Goal: Task Accomplishment & Management: Use online tool/utility

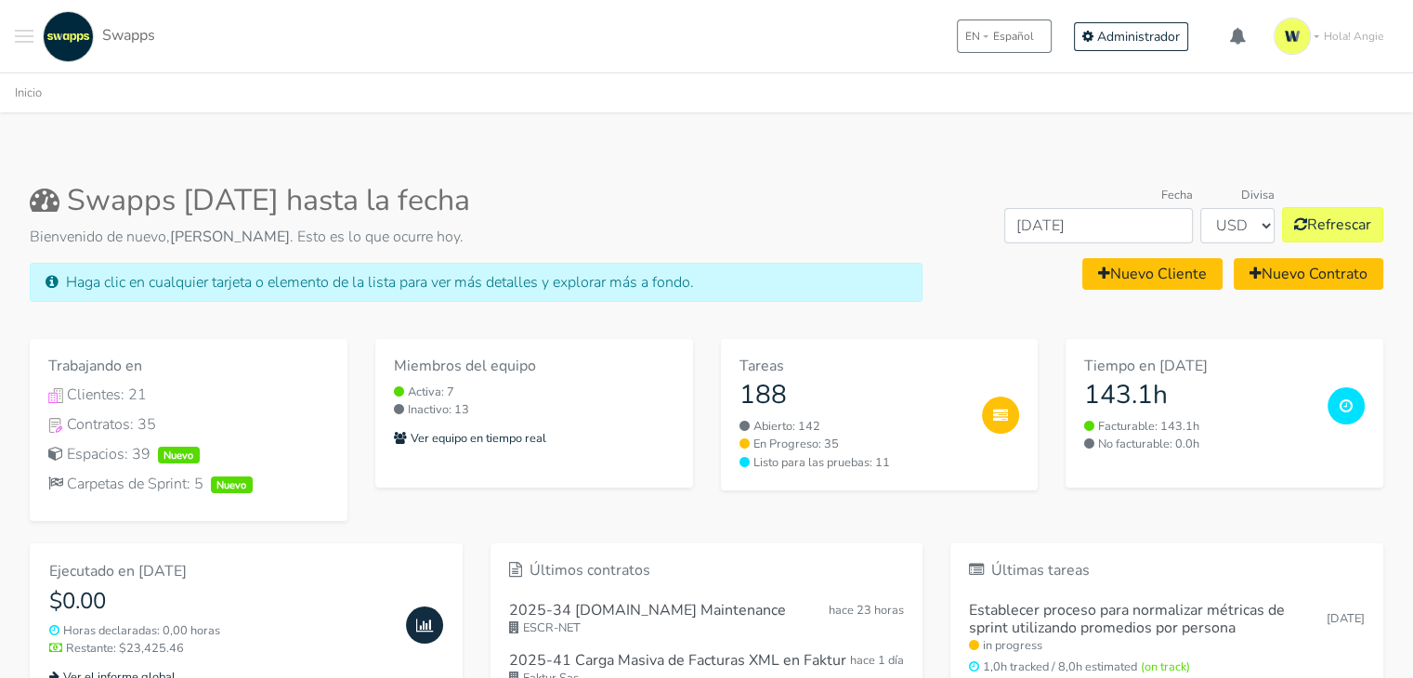
click at [25, 21] on button "Toggle navigation menu" at bounding box center [24, 36] width 19 height 51
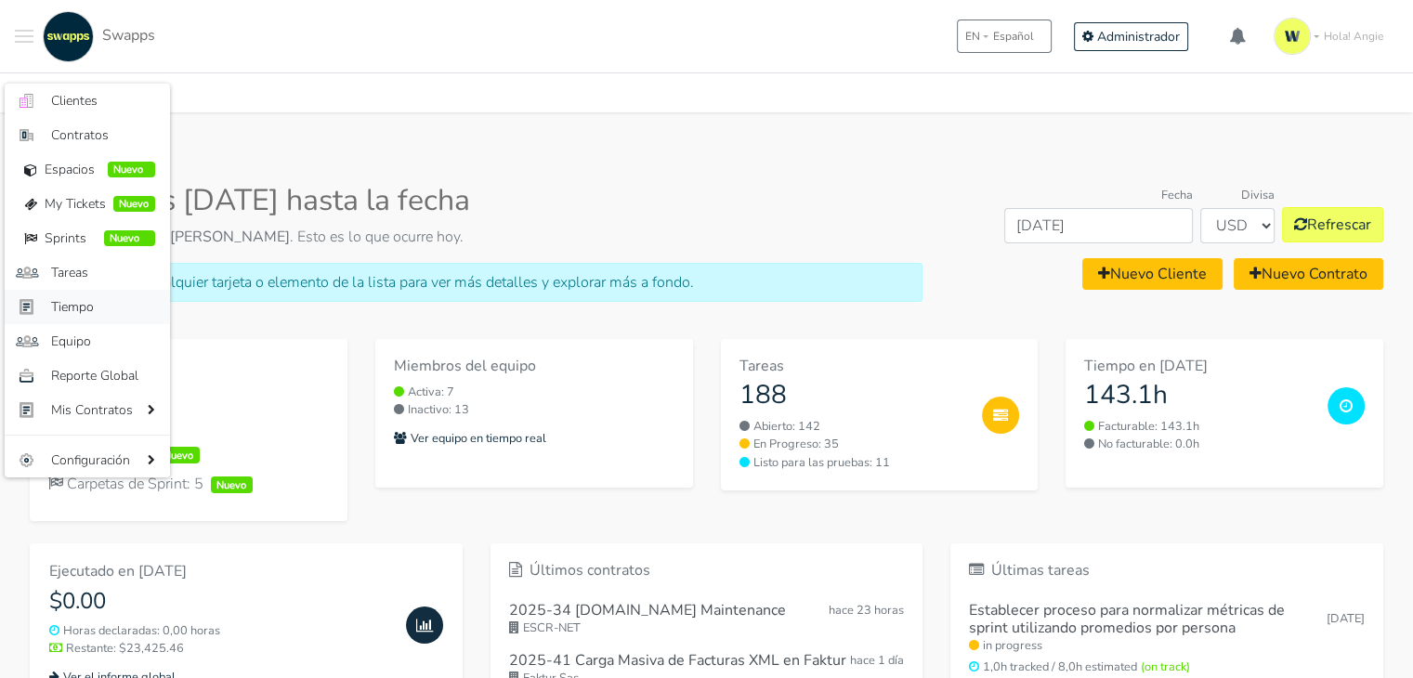
click at [95, 304] on span "Tiempo" at bounding box center [103, 307] width 104 height 20
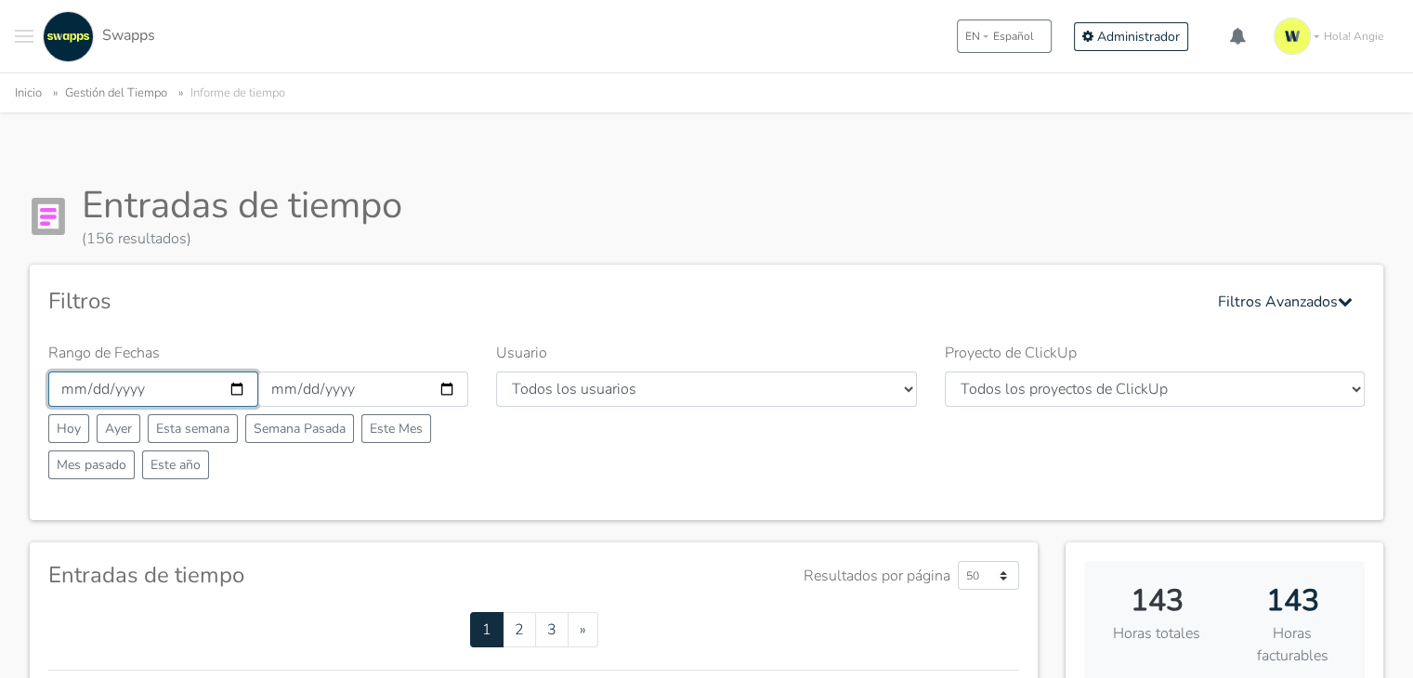
click at [231, 390] on input "2025-09-01" at bounding box center [153, 389] width 210 height 35
type input "2025-09-25"
click at [245, 388] on input "2025-09-25" at bounding box center [153, 389] width 210 height 35
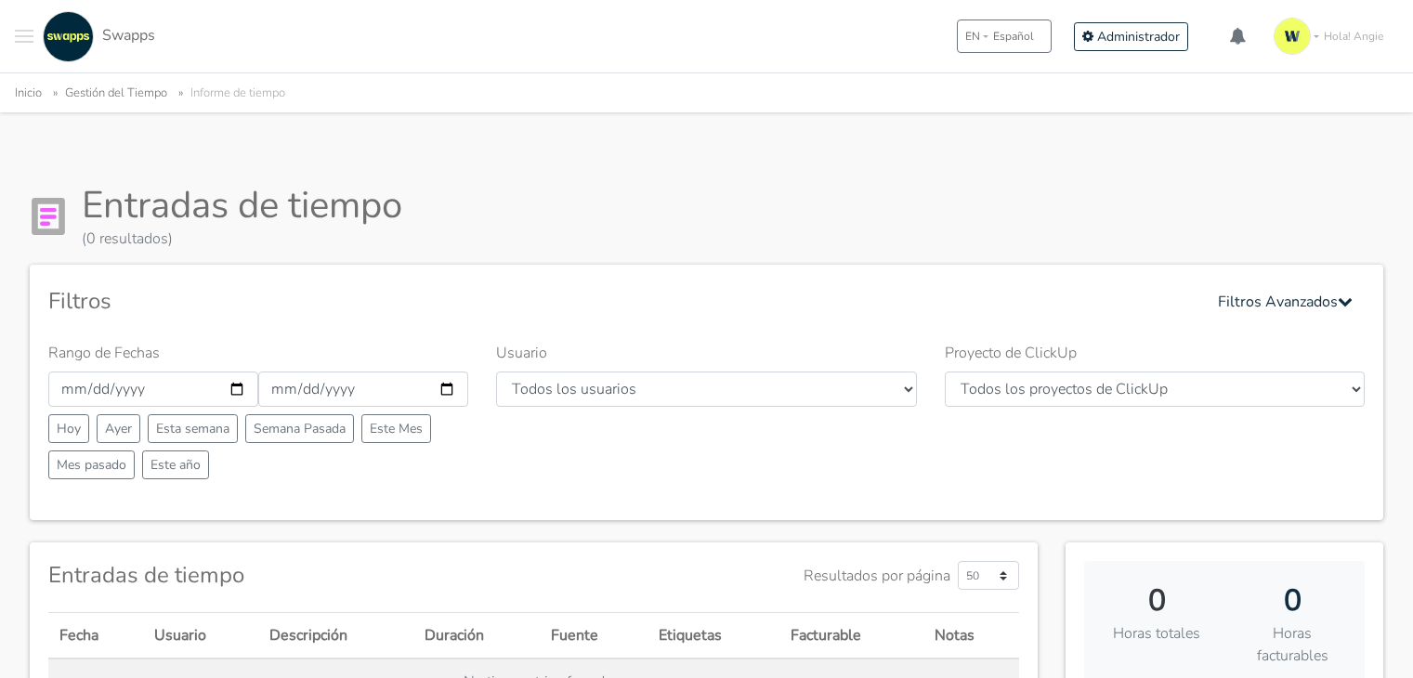
click at [230, 387] on input "[DATE]" at bounding box center [153, 389] width 210 height 35
type input "[DATE]"
click at [442, 389] on input "2025-09-30" at bounding box center [363, 389] width 210 height 35
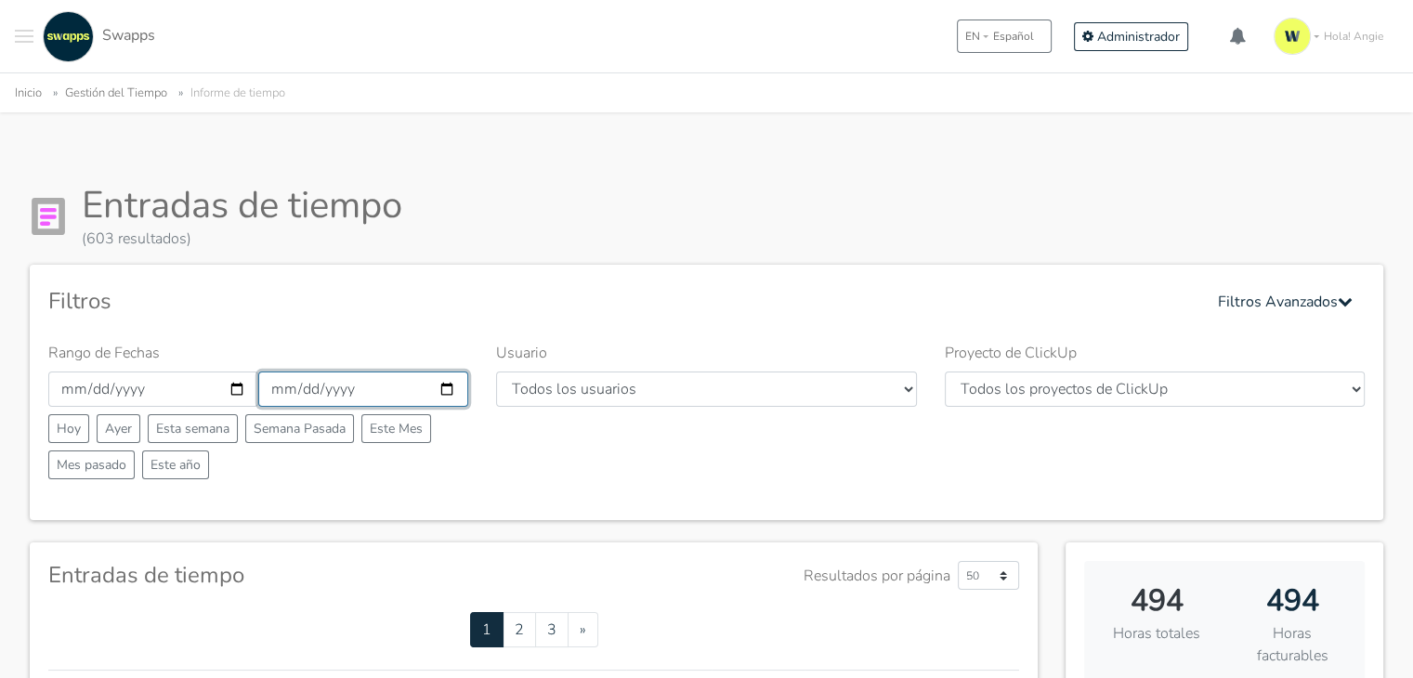
click at [446, 386] on input "[DATE]" at bounding box center [363, 389] width 210 height 35
type input "[DATE]"
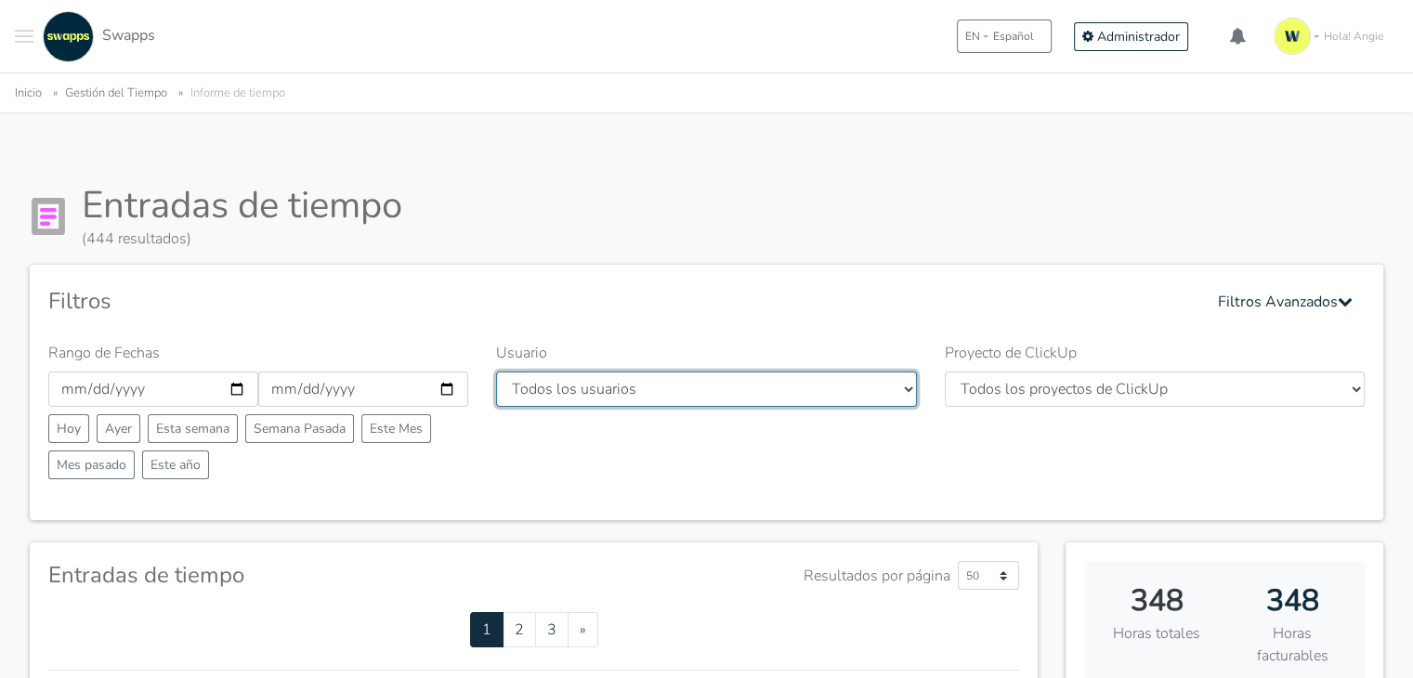
drag, startPoint x: 0, startPoint y: 0, endPoint x: 745, endPoint y: 391, distance: 841.6
click at [745, 391] on select "Todos los usuarios Andres Cristian Mateo Angie Diego Swapps Tech Alejandra Tati…" at bounding box center [706, 389] width 420 height 35
select select "28"
click at [496, 372] on select "Todos los usuarios Andres Cristian Mateo Angie Diego Swapps Tech Alejandra Tati…" at bounding box center [706, 389] width 420 height 35
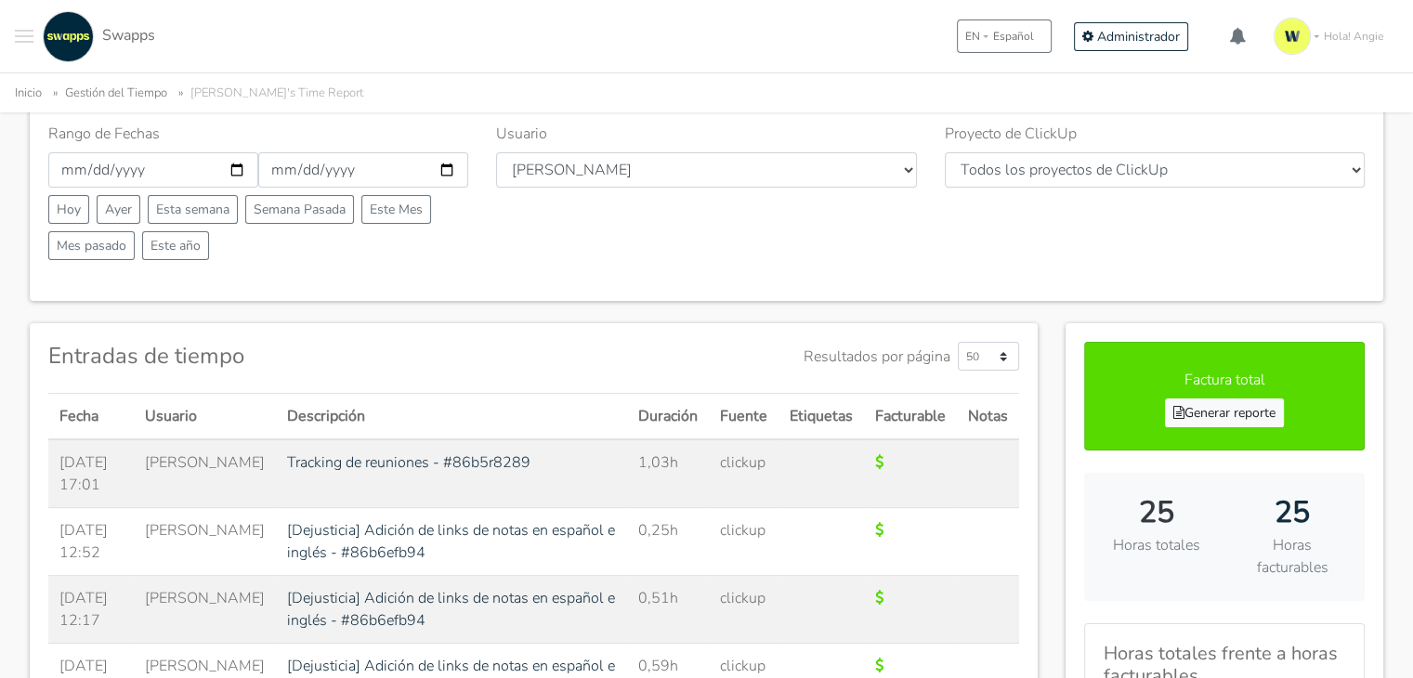
scroll to position [229, 0]
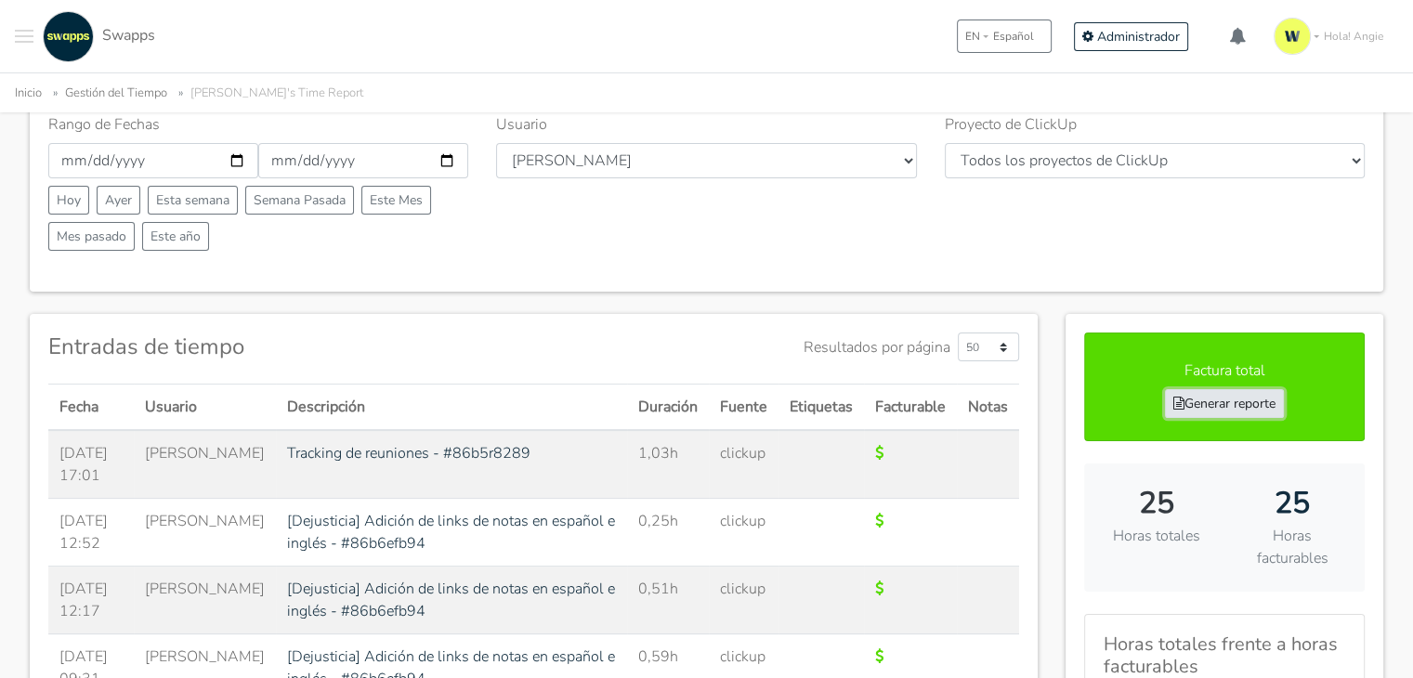
click at [1245, 402] on link "Generar reporte" at bounding box center [1224, 403] width 119 height 29
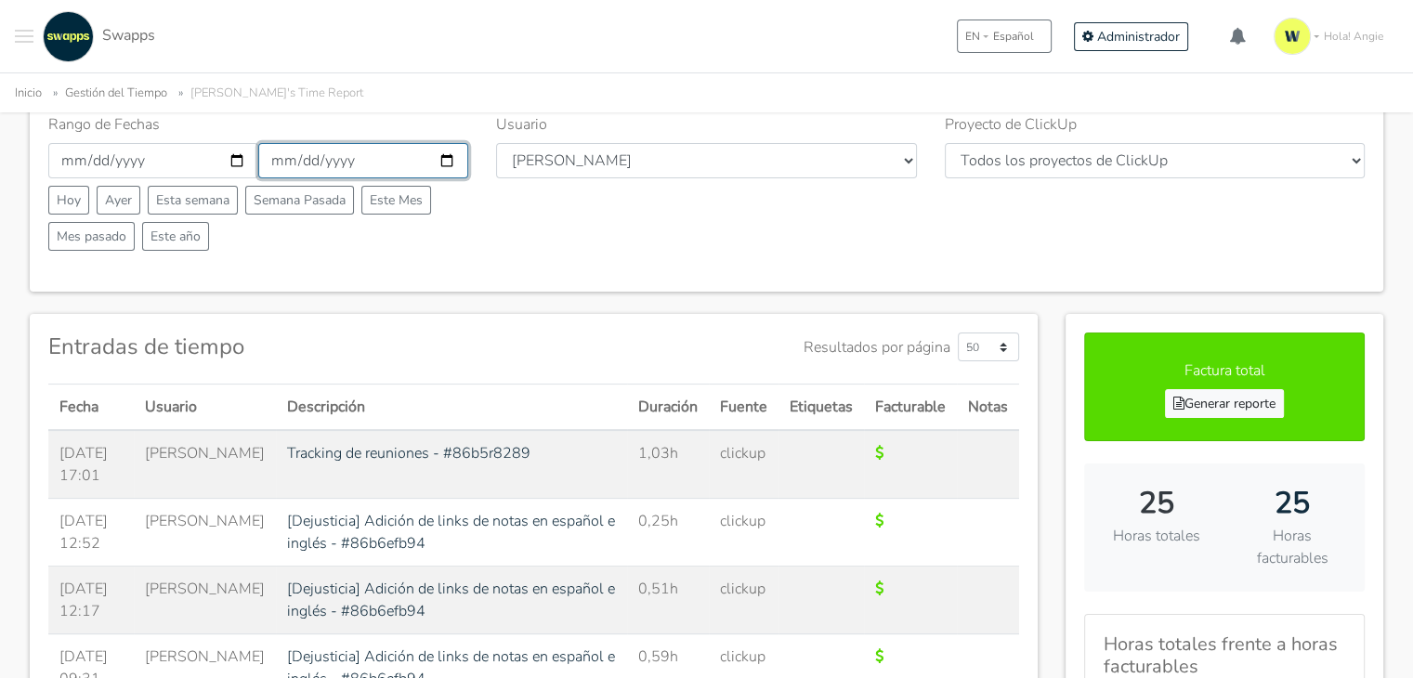
click at [442, 157] on input "2025-08-31" at bounding box center [363, 160] width 210 height 35
type input "2025-08-25"
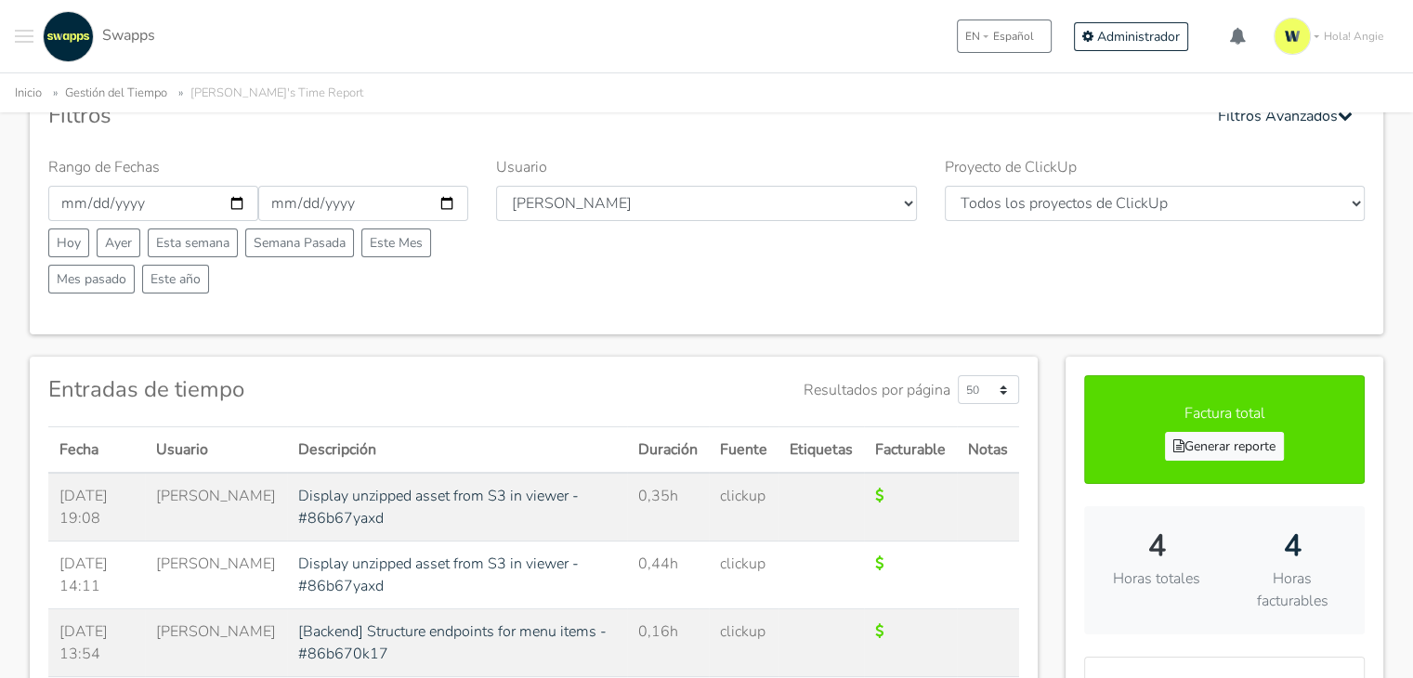
scroll to position [93, 0]
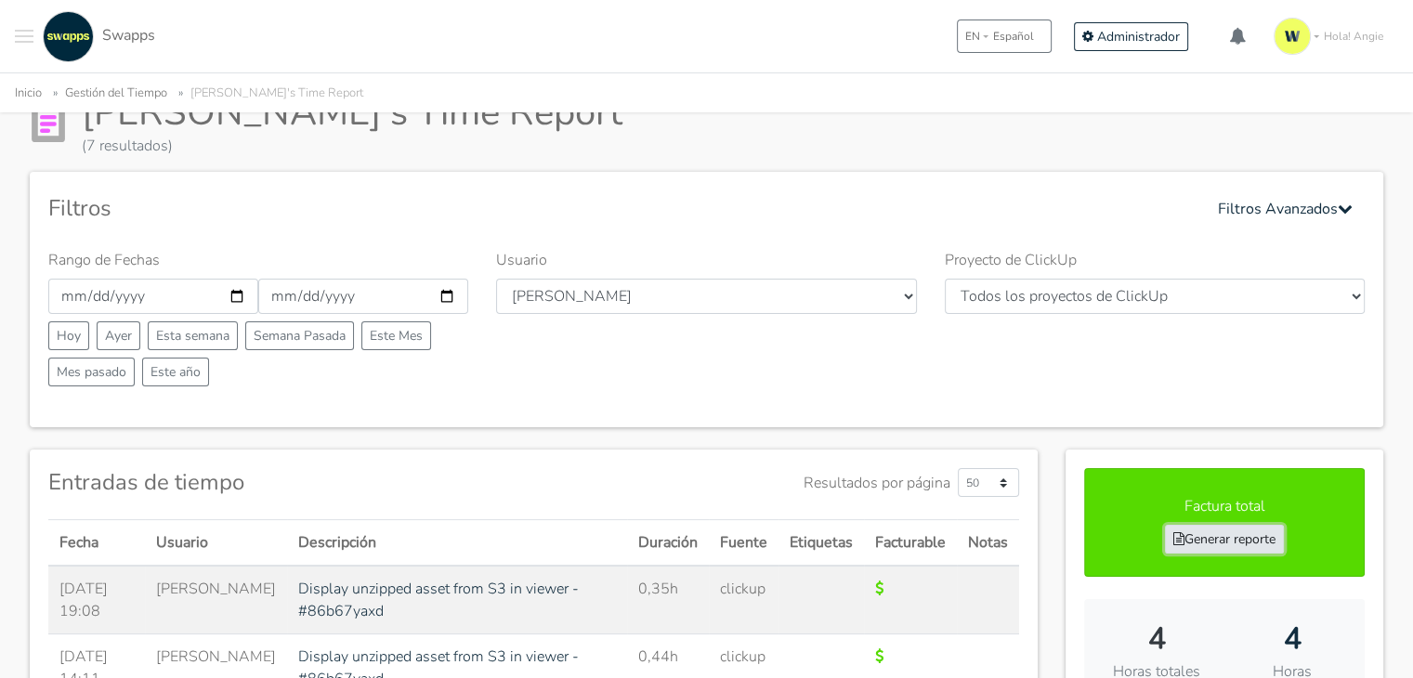
click at [1263, 544] on link "Generar reporte" at bounding box center [1224, 539] width 119 height 29
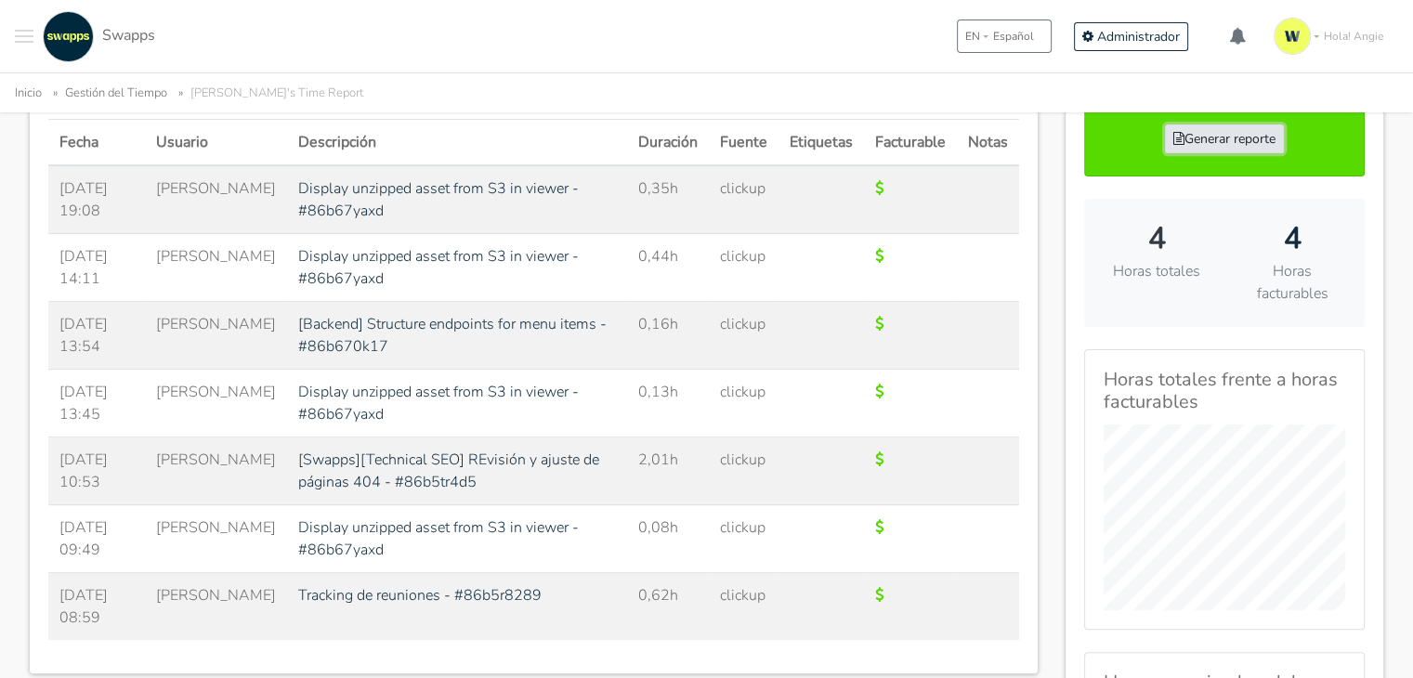
scroll to position [500, 0]
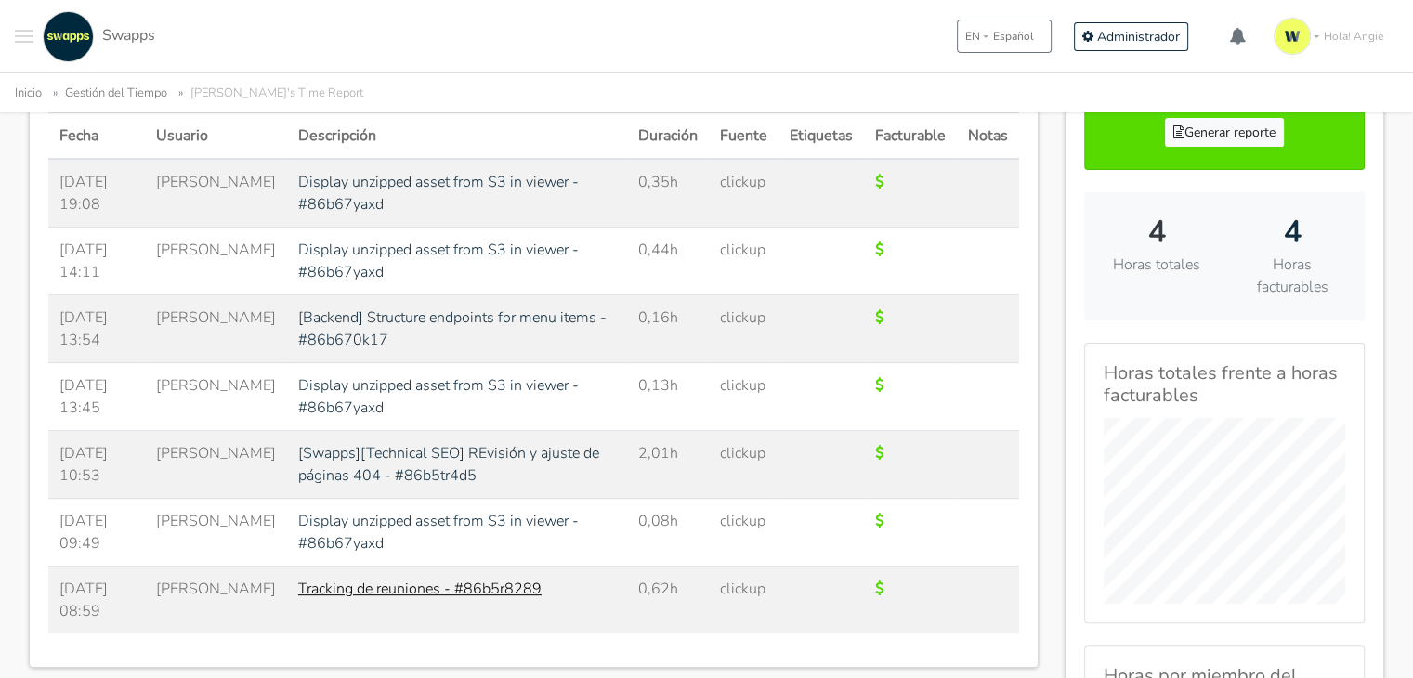
click at [401, 583] on link "Tracking de reuniones - #86b5r8289" at bounding box center [419, 589] width 243 height 20
click at [335, 253] on link "Display unzipped asset from S3 in viewer - #86b67yaxd" at bounding box center [438, 261] width 281 height 43
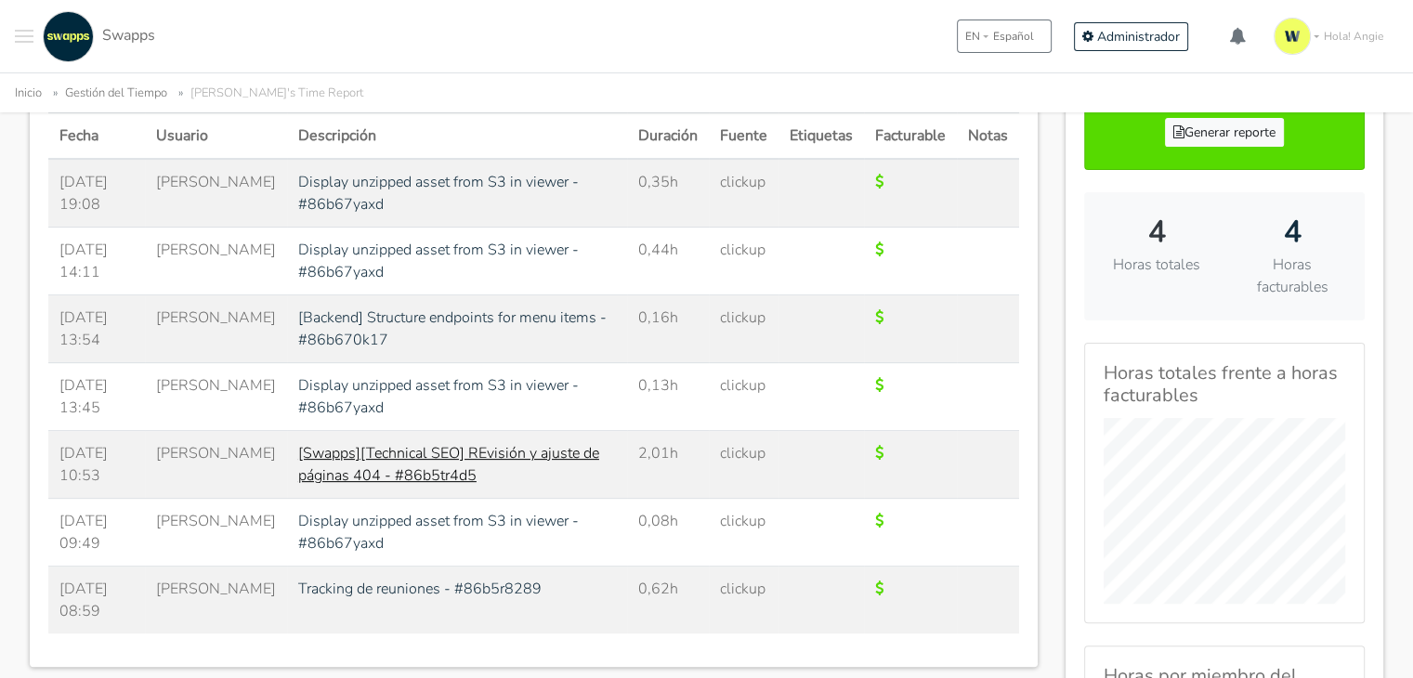
click at [374, 454] on link "[Swapps][Technical SEO] REvisión y ajuste de páginas 404 - #86b5tr4d5" at bounding box center [448, 464] width 301 height 43
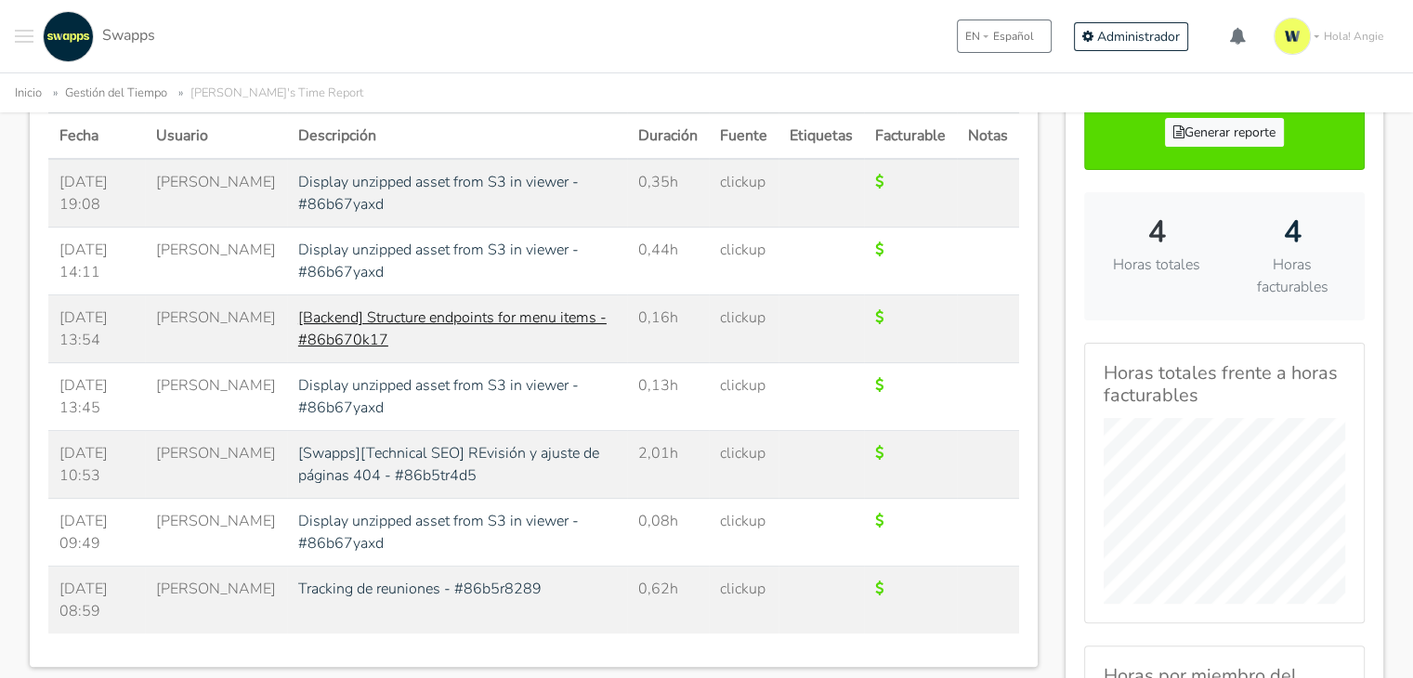
click at [414, 312] on link "[Backend] Structure endpoints for menu items - #86b670k17" at bounding box center [452, 329] width 308 height 43
click at [331, 246] on link "Display unzipped asset from S3 in viewer - #86b67yaxd" at bounding box center [438, 261] width 281 height 43
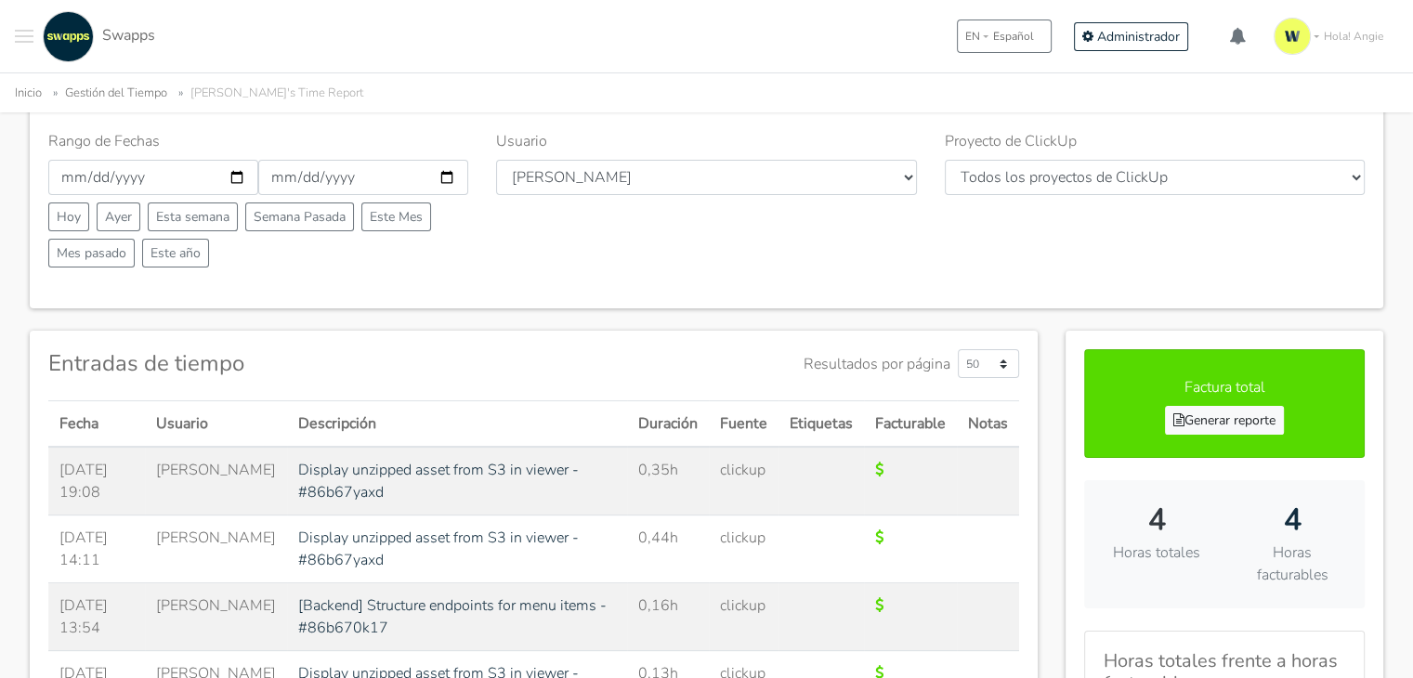
scroll to position [15, 0]
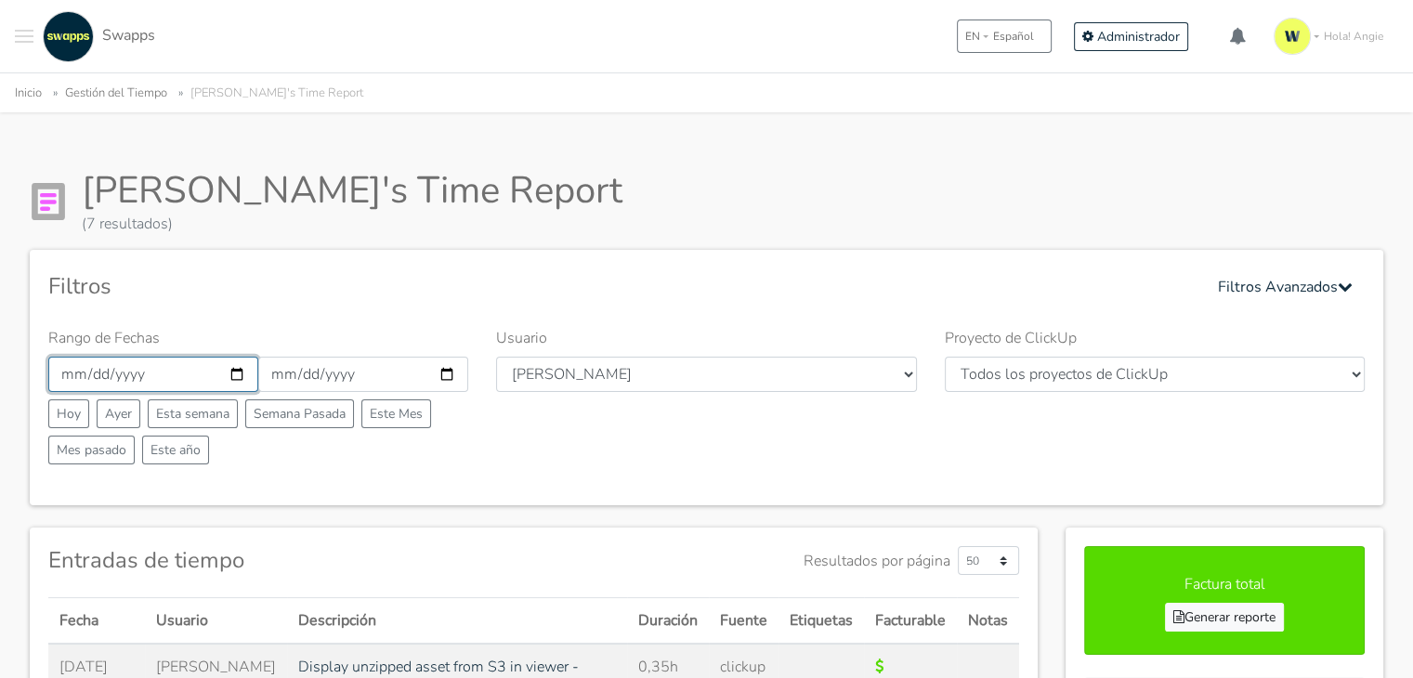
click at [230, 372] on input "2025-08-25" at bounding box center [153, 374] width 210 height 35
type input "2025-08-26"
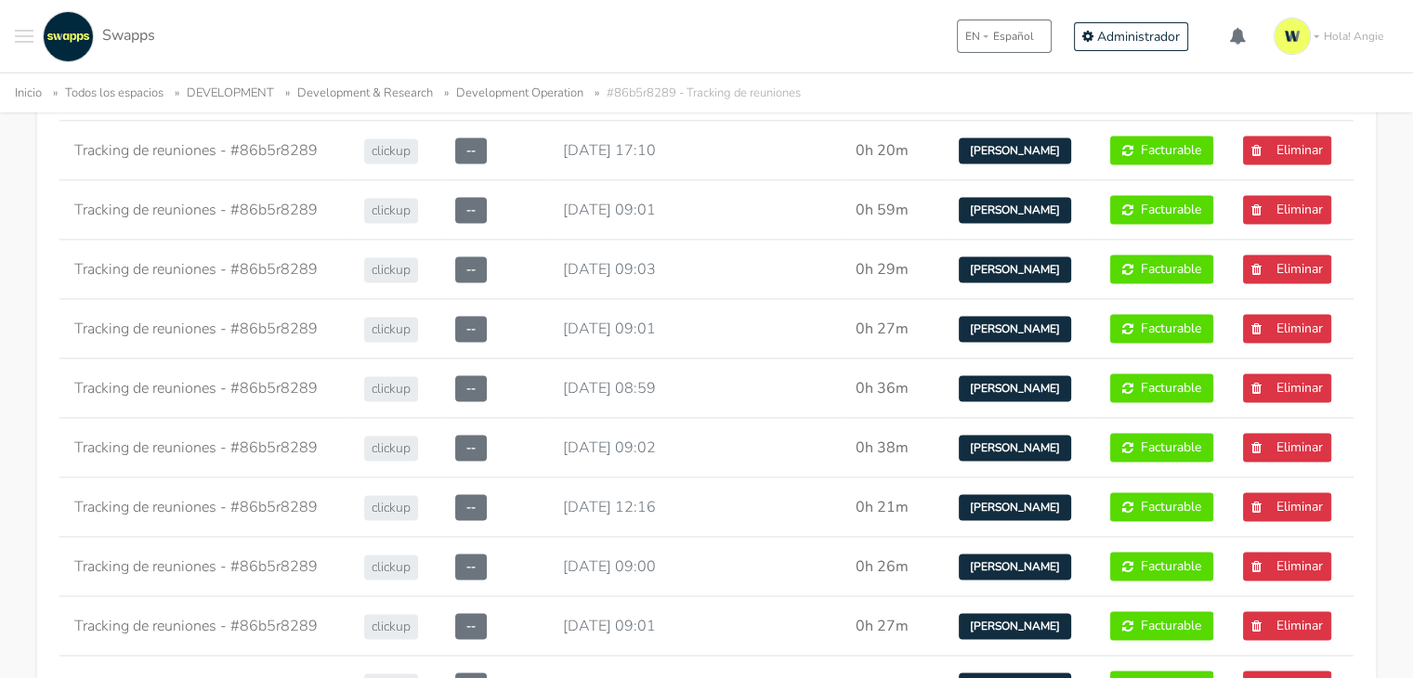
scroll to position [2574, 0]
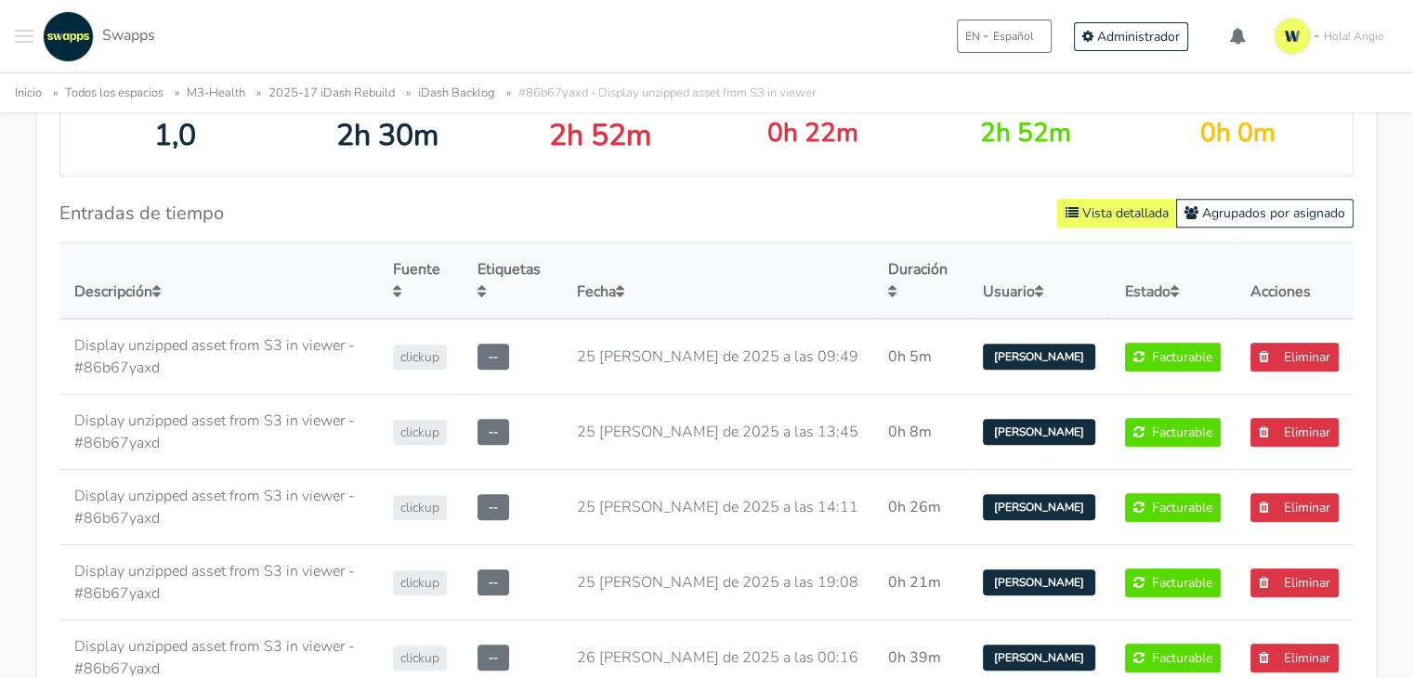
scroll to position [1156, 0]
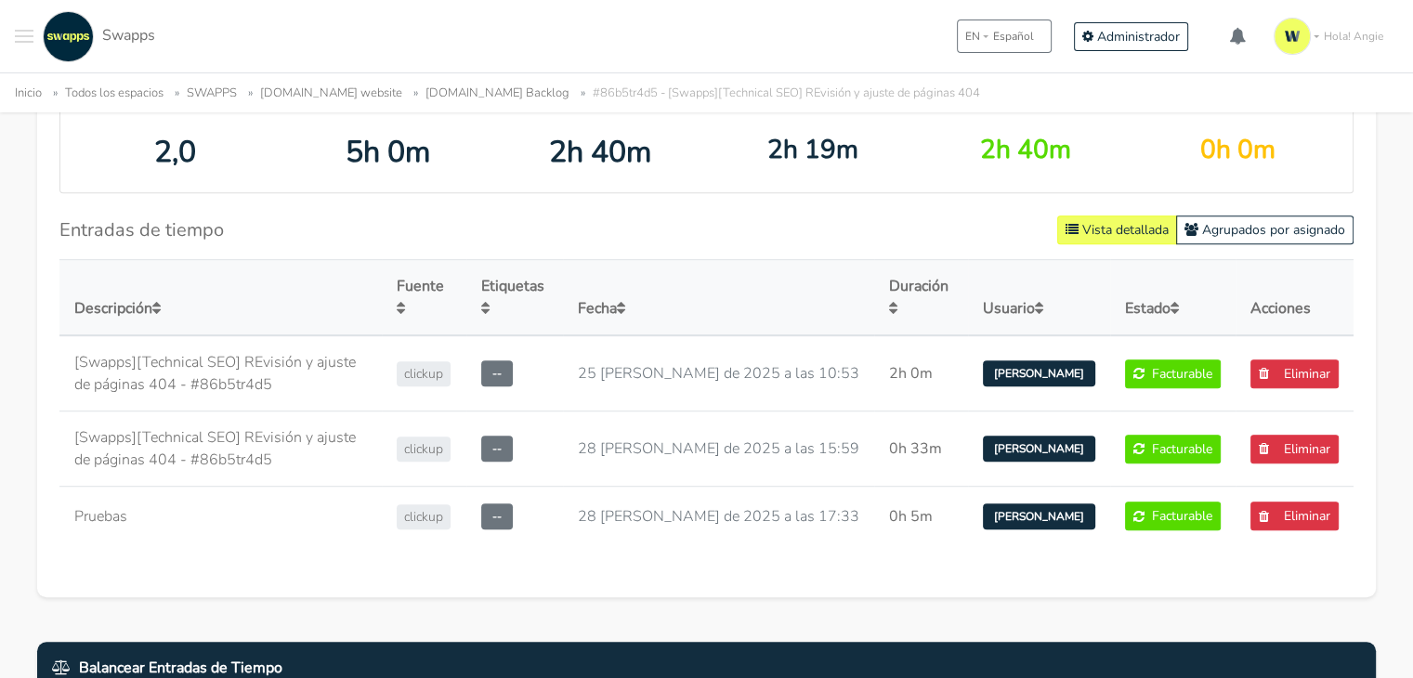
scroll to position [1082, 0]
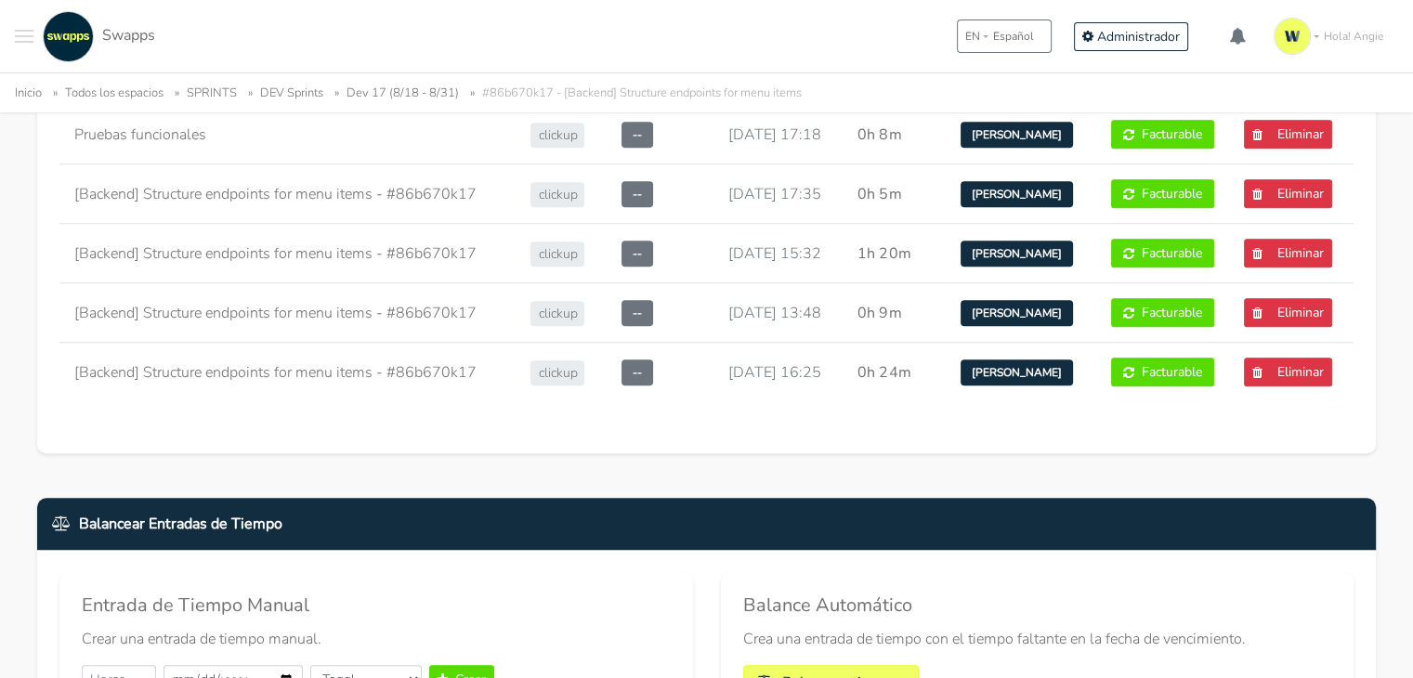
scroll to position [1677, 0]
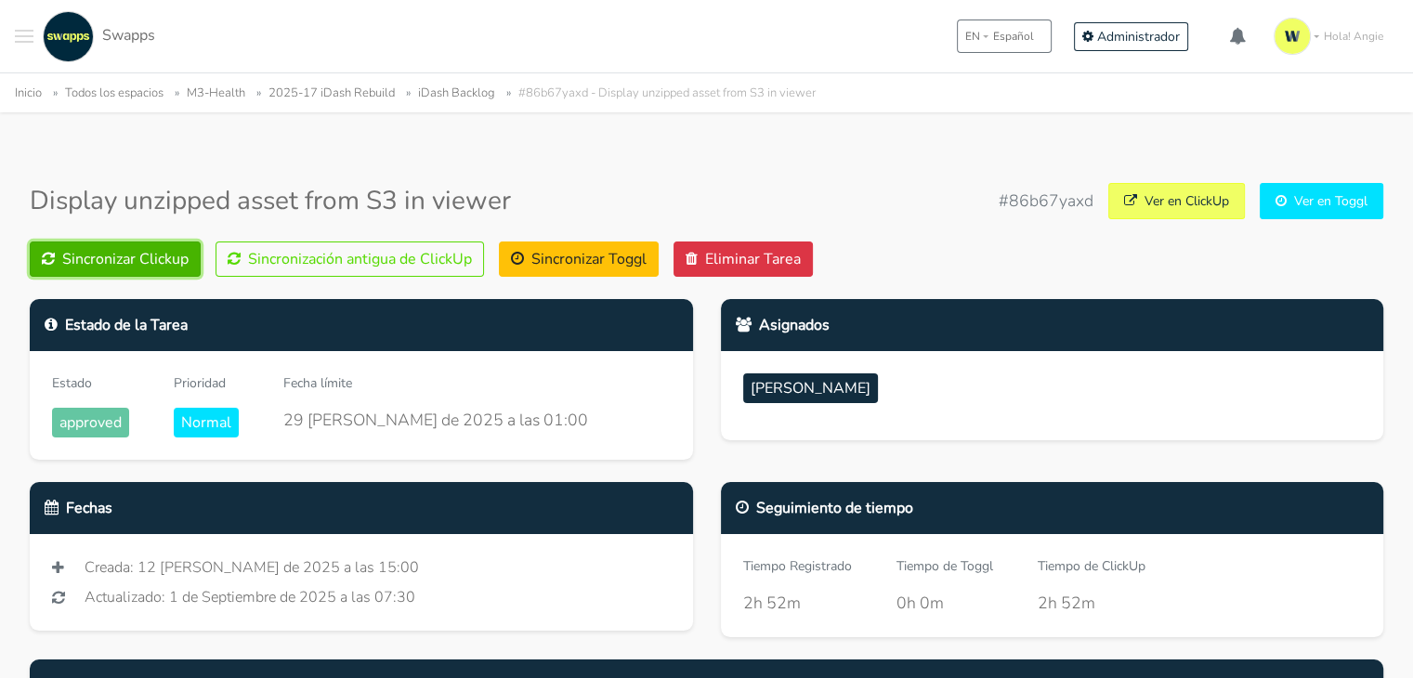
click at [125, 251] on button "Sincronizar Clickup" at bounding box center [115, 259] width 171 height 35
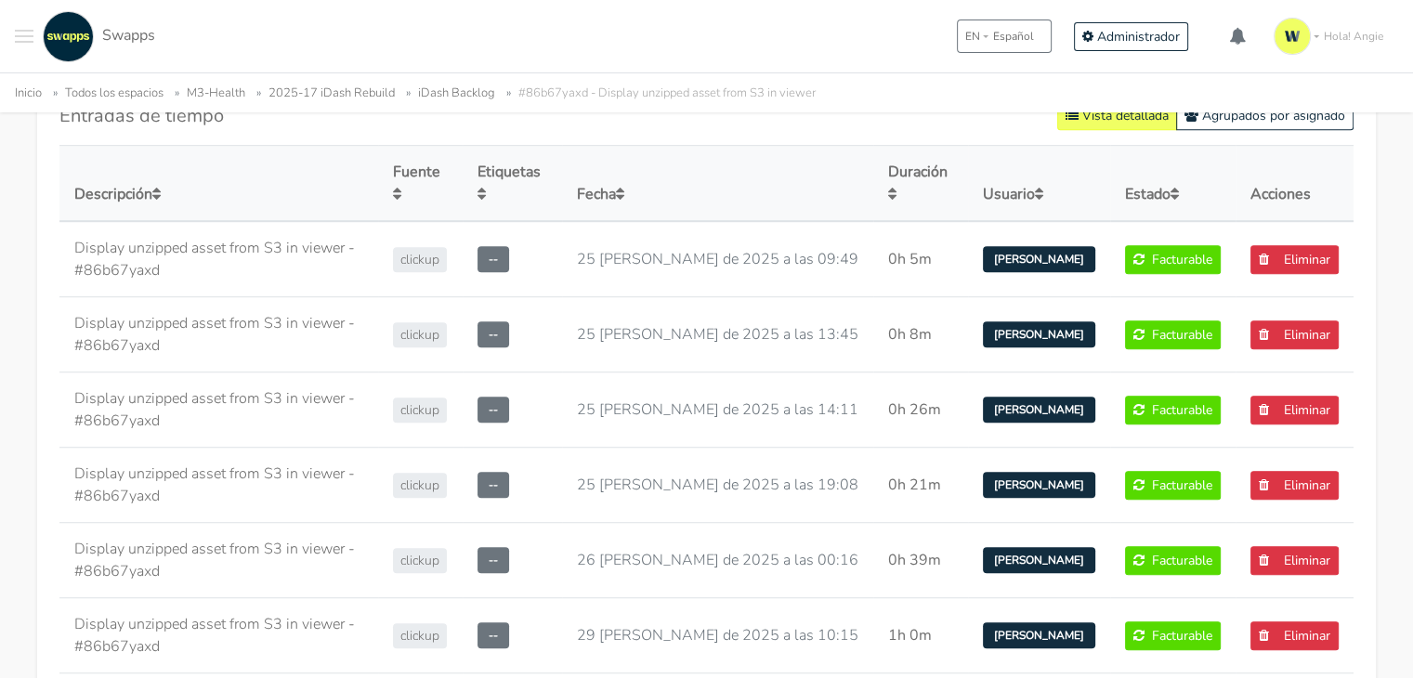
scroll to position [1153, 0]
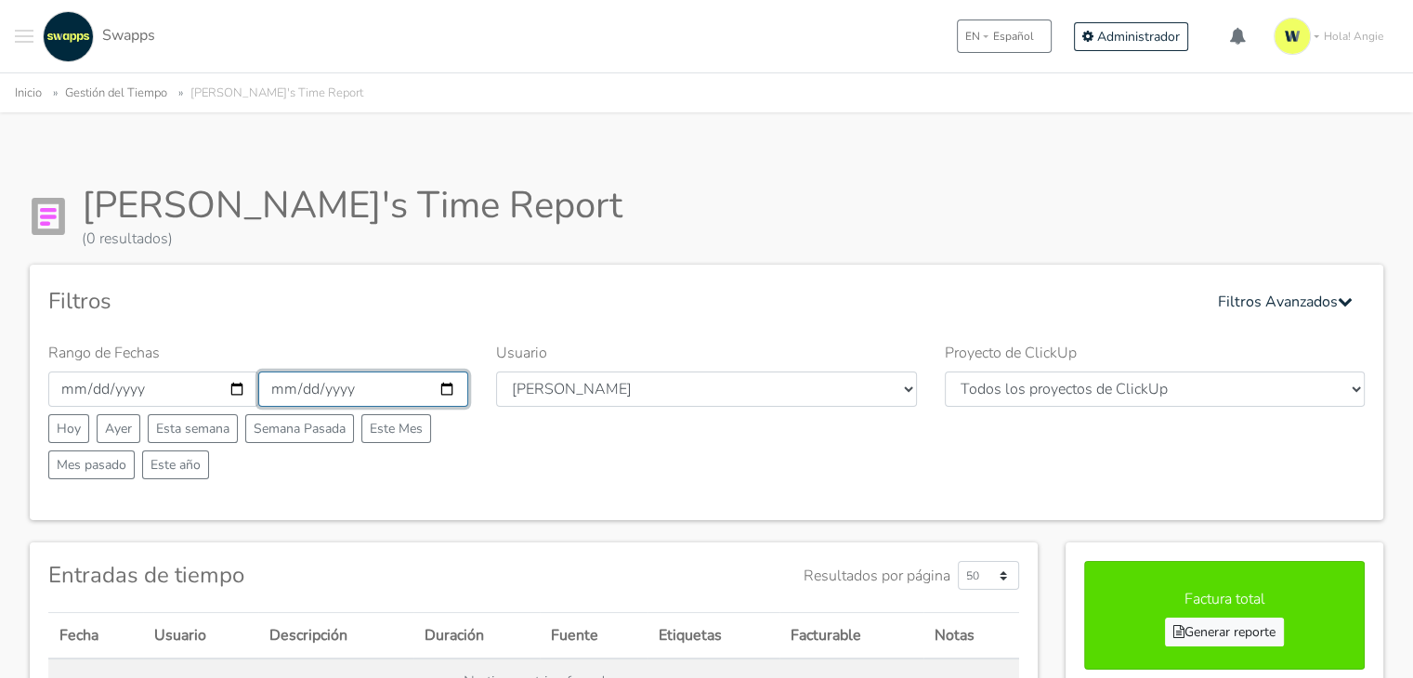
click at [448, 390] on input "[DATE]" at bounding box center [363, 389] width 210 height 35
type input "[DATE]"
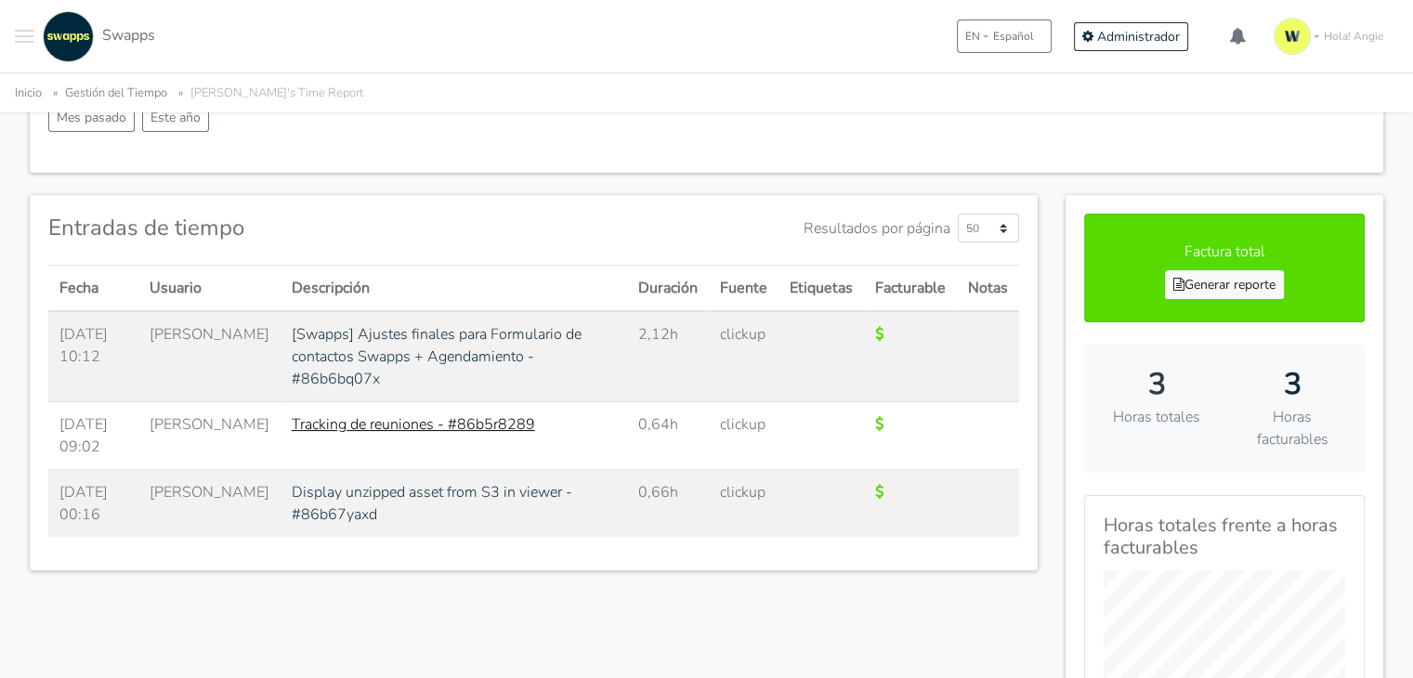
click at [292, 414] on link "Tracking de reuniones - #86b5r8289" at bounding box center [413, 424] width 243 height 20
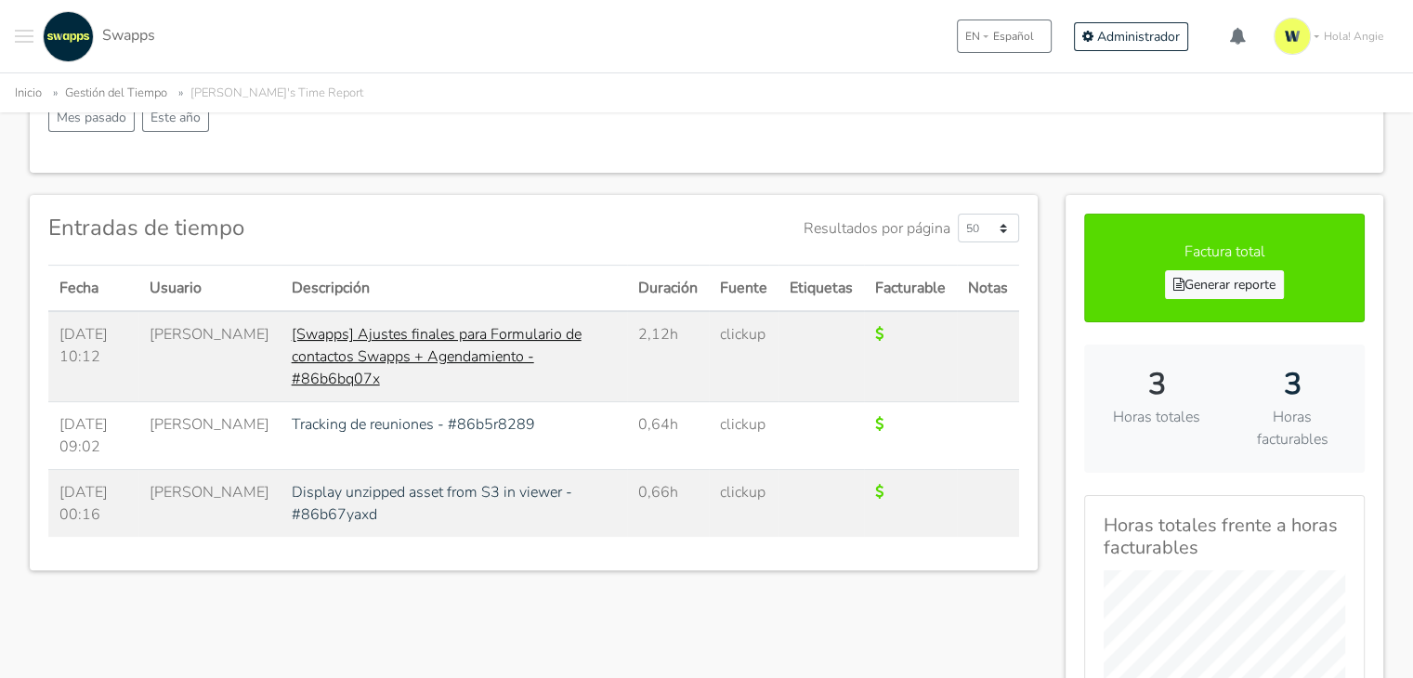
click at [389, 344] on link "[Swapps] Ajustes finales para Formulario de contactos Swapps + Agendamiento - #…" at bounding box center [437, 356] width 290 height 65
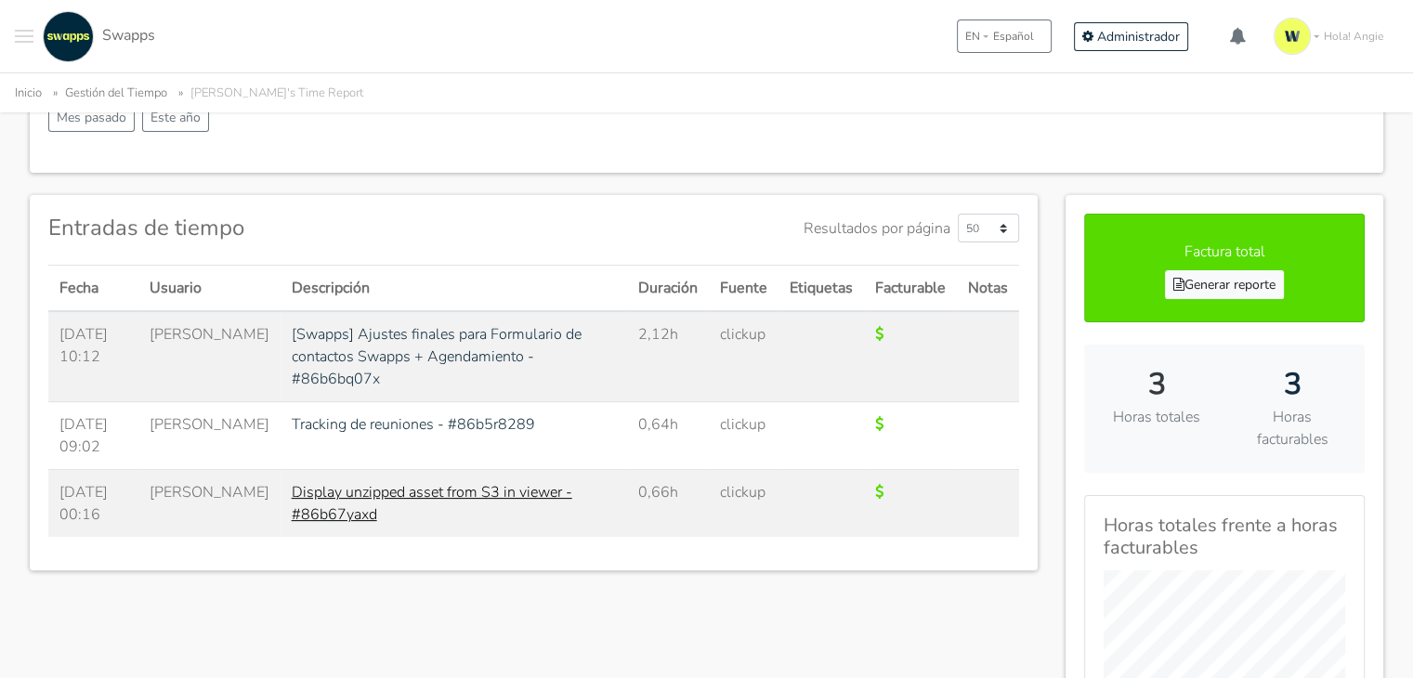
click at [405, 482] on link "Display unzipped asset from S3 in viewer - #86b67yaxd" at bounding box center [432, 503] width 281 height 43
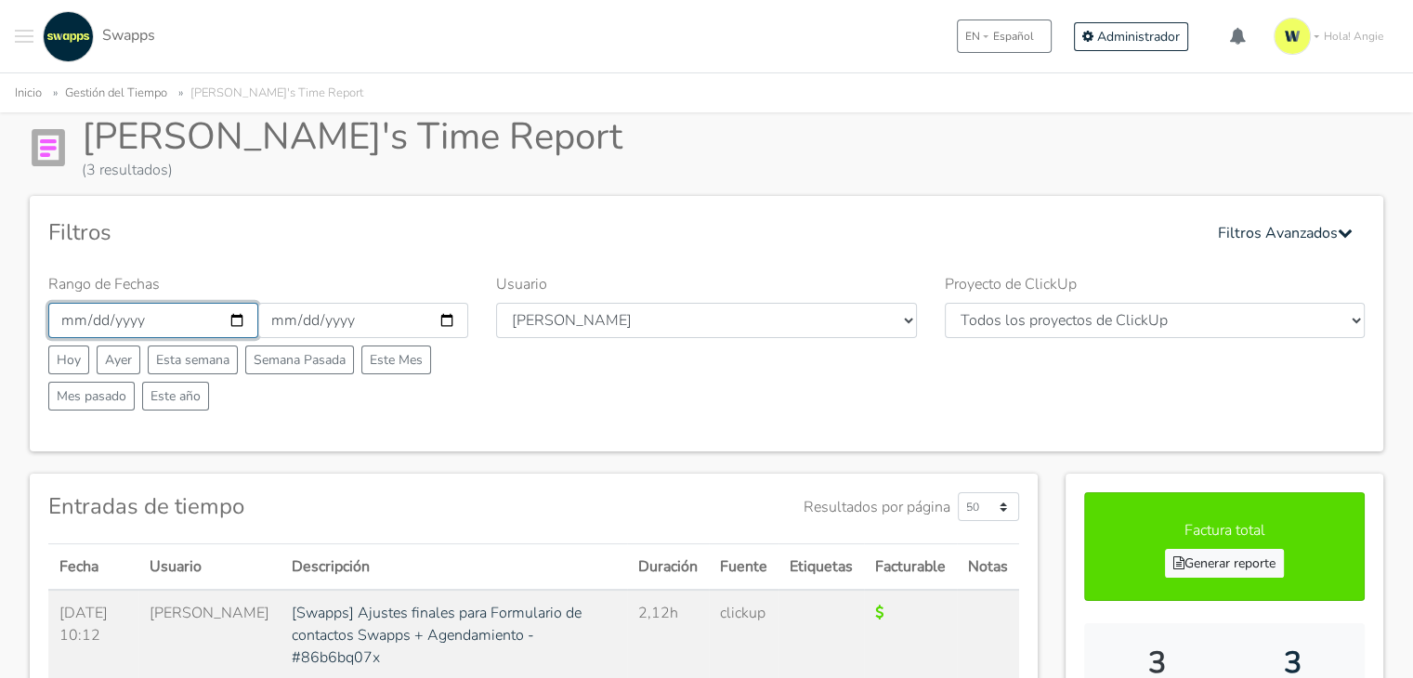
click at [234, 328] on input "2025-08-26" at bounding box center [153, 320] width 210 height 35
type input "2025-08-27"
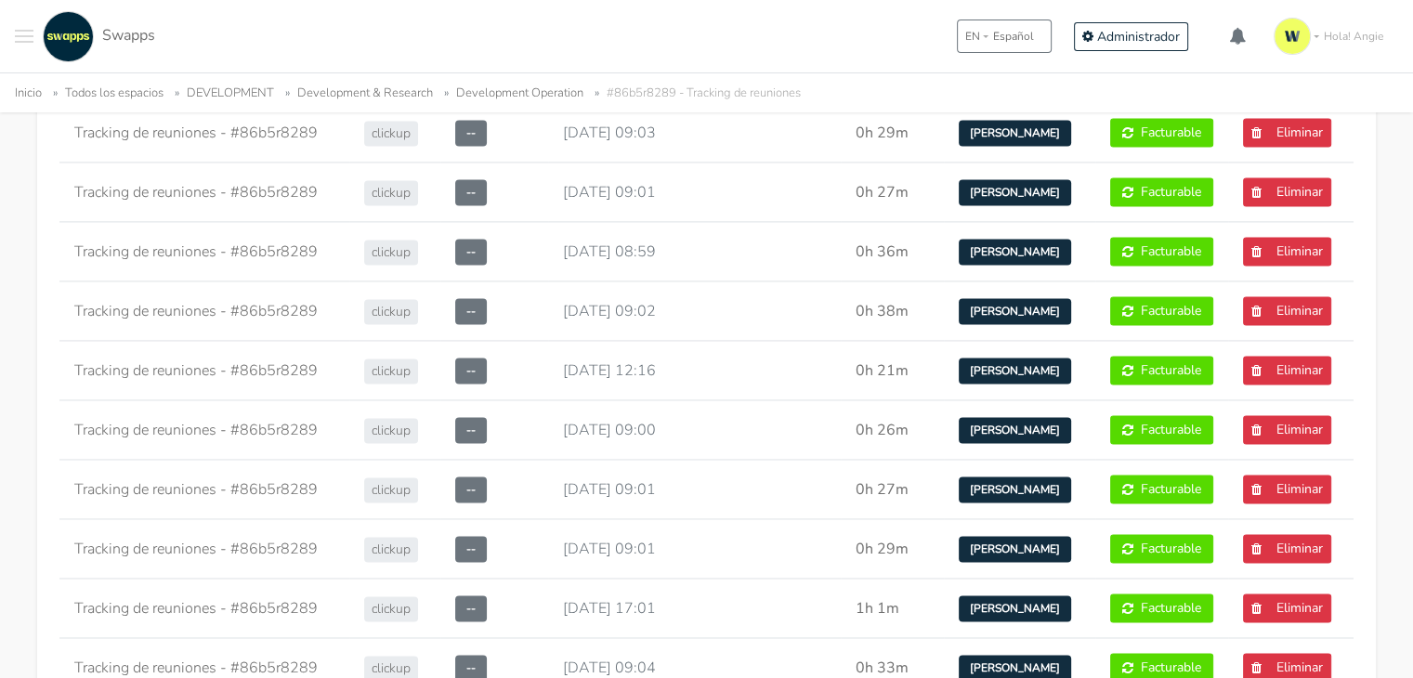
scroll to position [2739, 0]
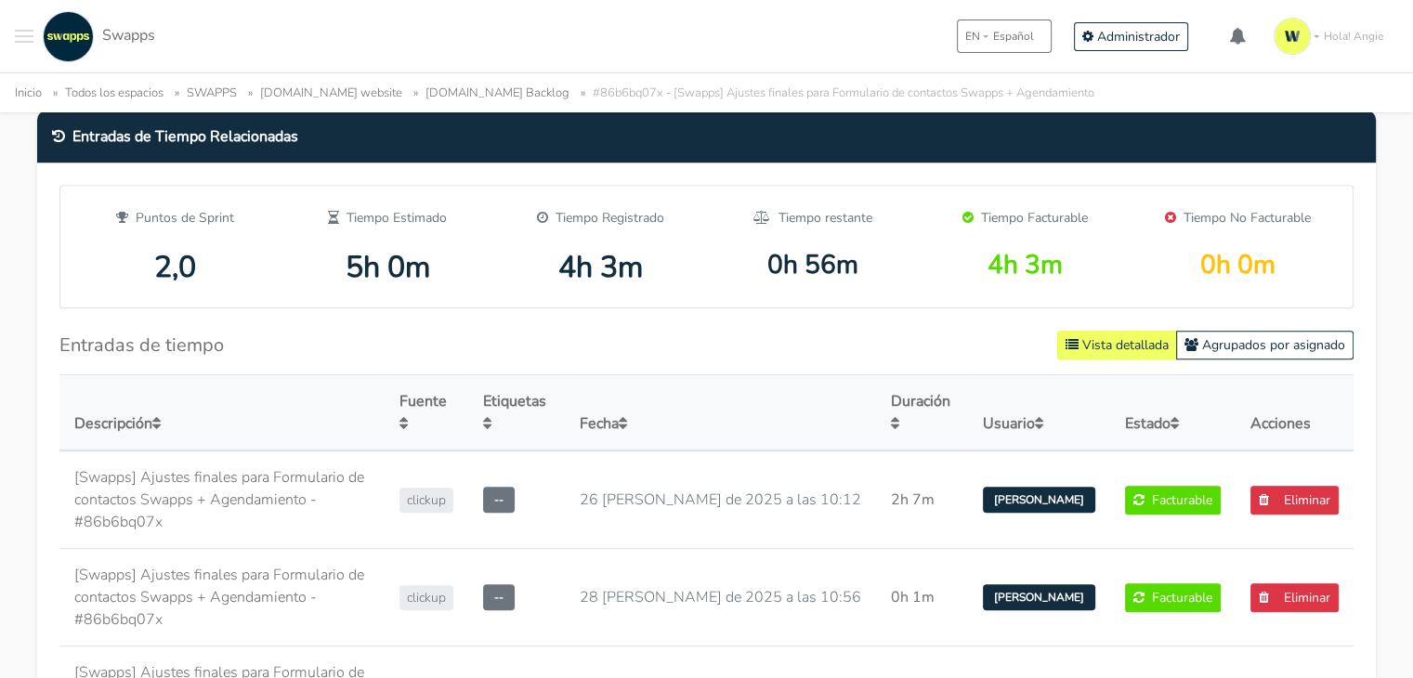
scroll to position [1029, 0]
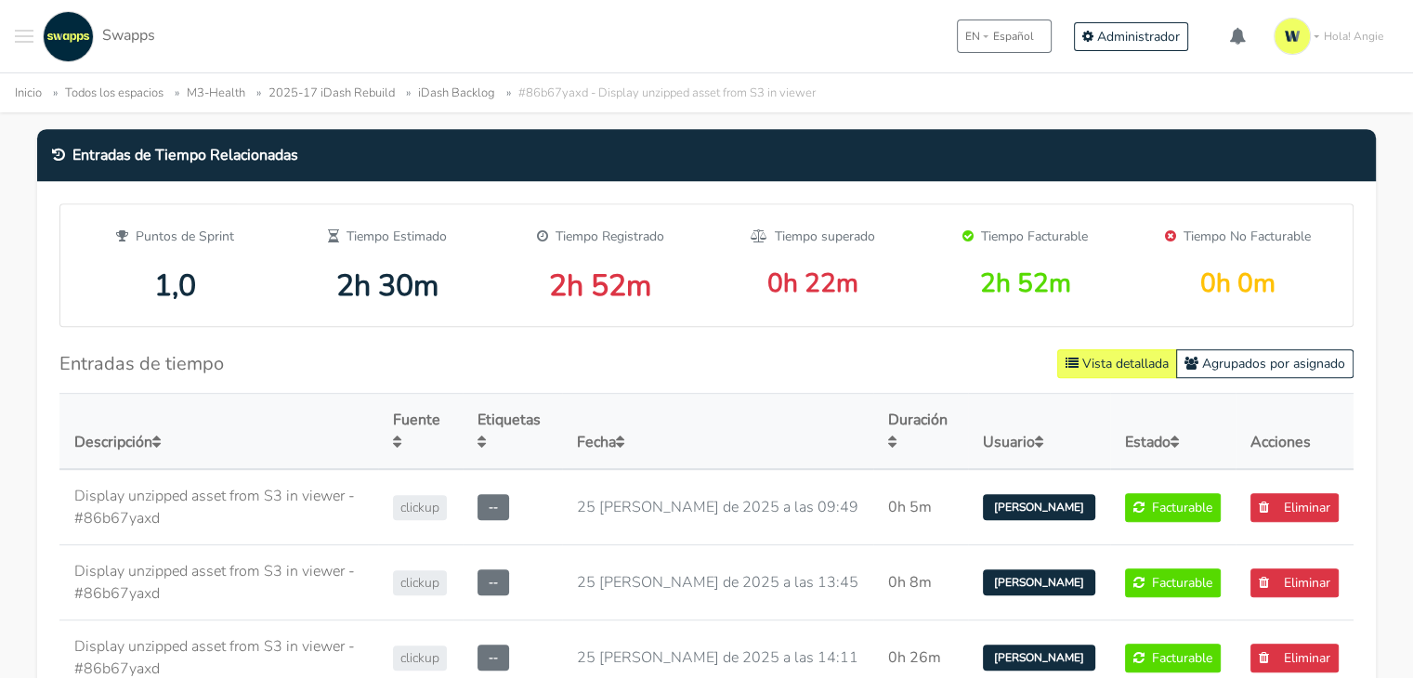
scroll to position [836, 0]
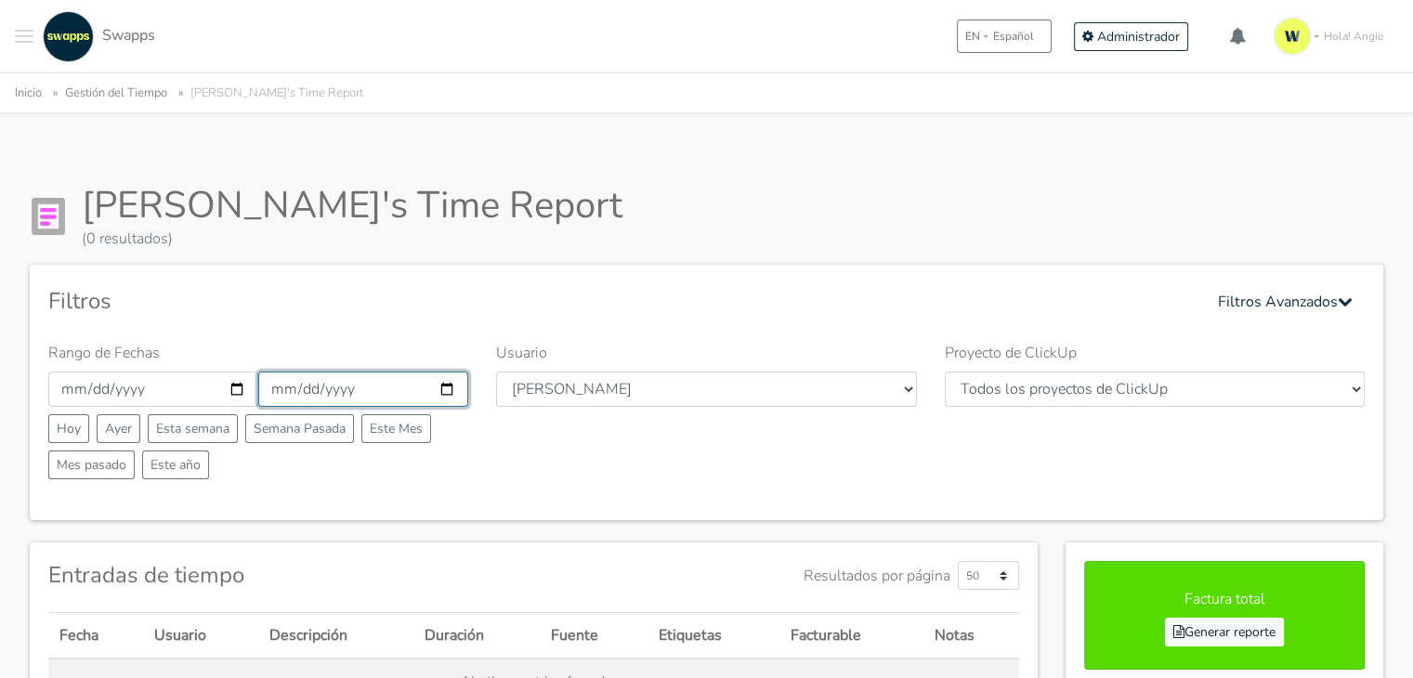
click at [449, 387] on input "[DATE]" at bounding box center [363, 389] width 210 height 35
type input "[DATE]"
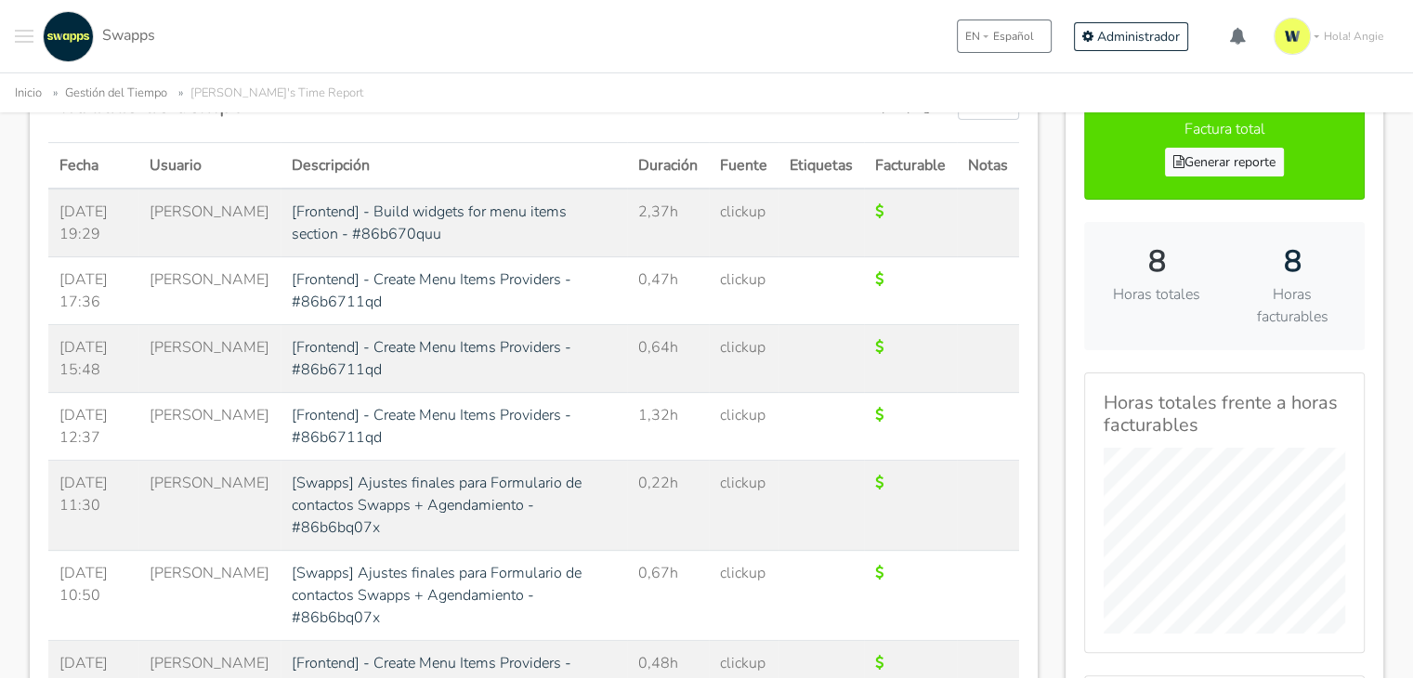
scroll to position [465, 0]
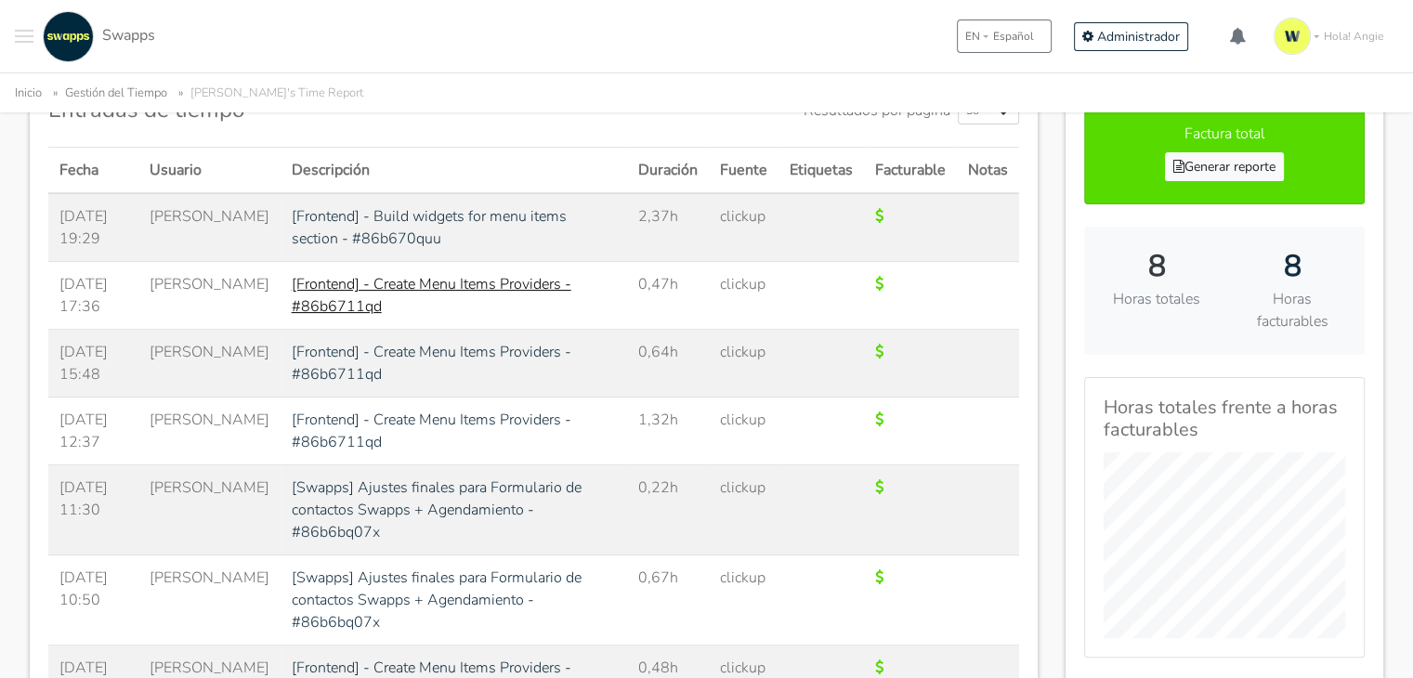
click at [382, 282] on link "[Frontend] - Create Menu Items Providers - #86b6711qd" at bounding box center [432, 295] width 280 height 43
drag, startPoint x: 338, startPoint y: 269, endPoint x: 546, endPoint y: 283, distance: 208.6
click at [546, 283] on td "[Frontend] - Create Menu Items Providers - #86b6711qd" at bounding box center [454, 296] width 347 height 68
copy link "Create Menu Items Providers -"
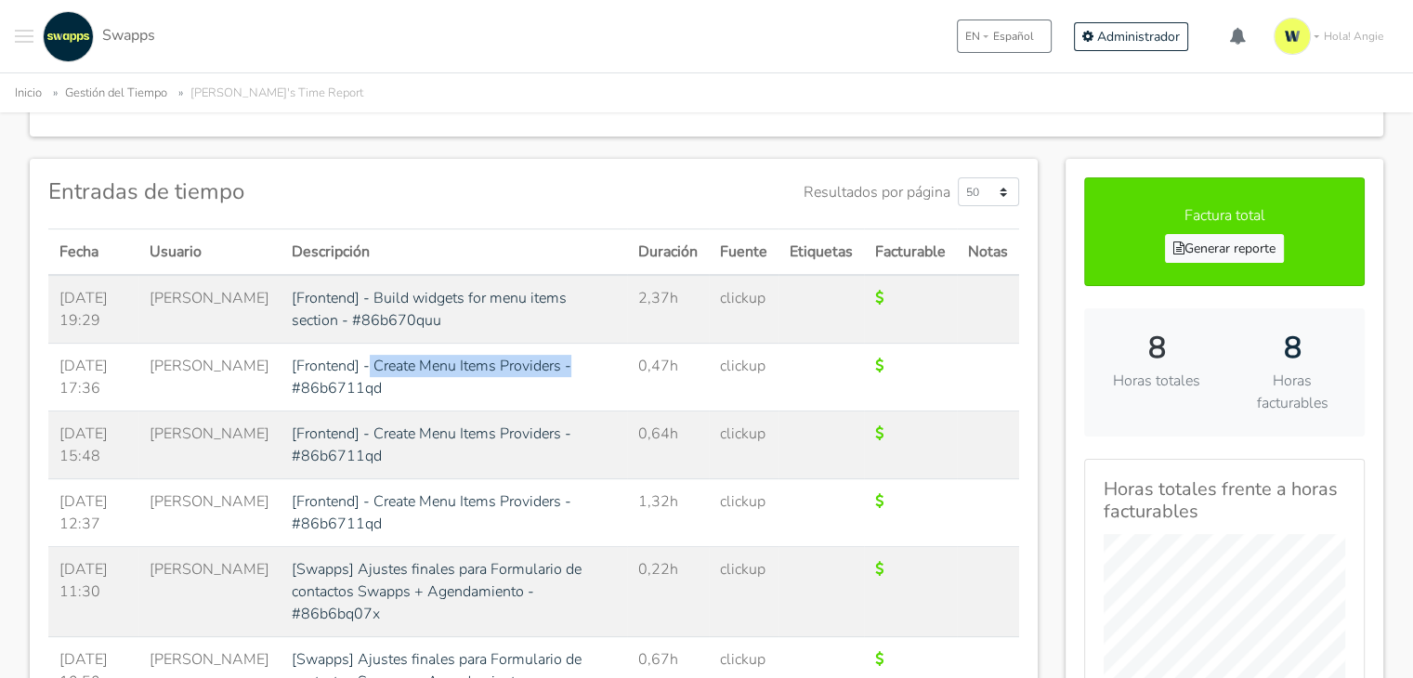
scroll to position [390, 0]
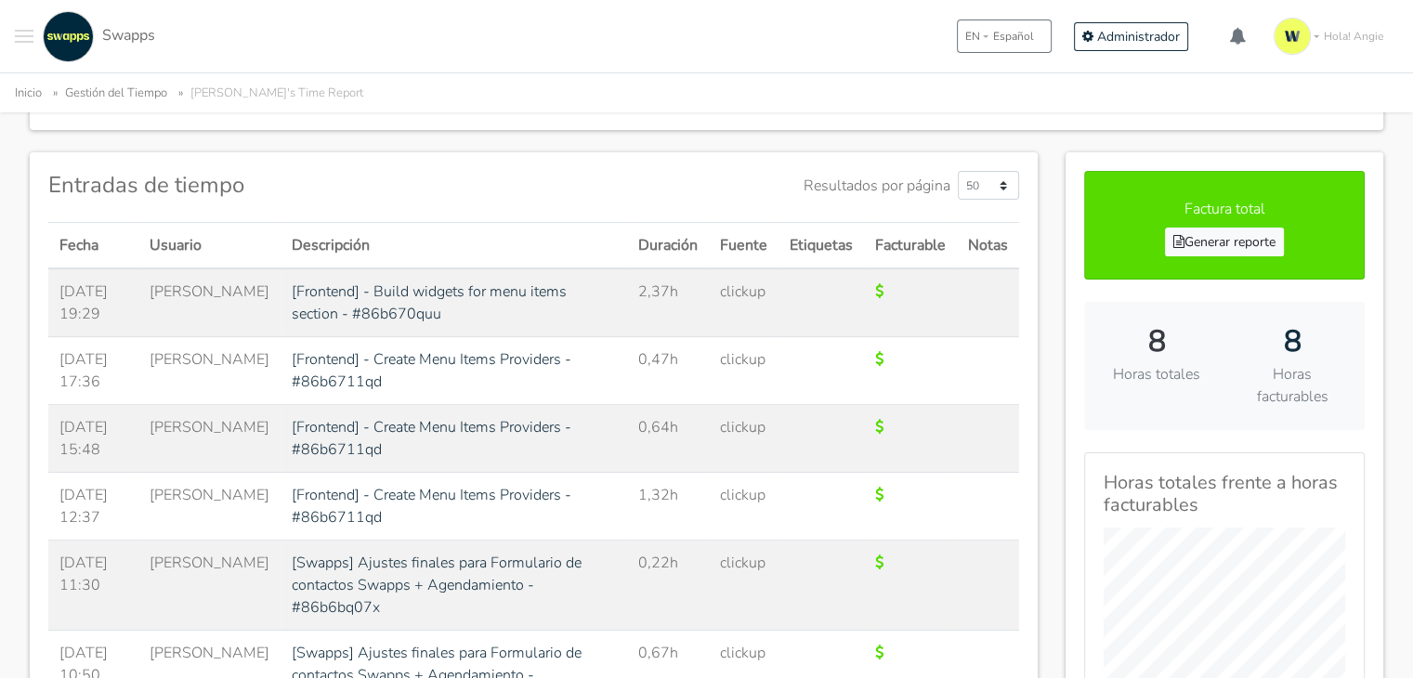
click at [423, 386] on td "[Frontend] - Create Menu Items Providers - #86b6711qd" at bounding box center [454, 371] width 347 height 68
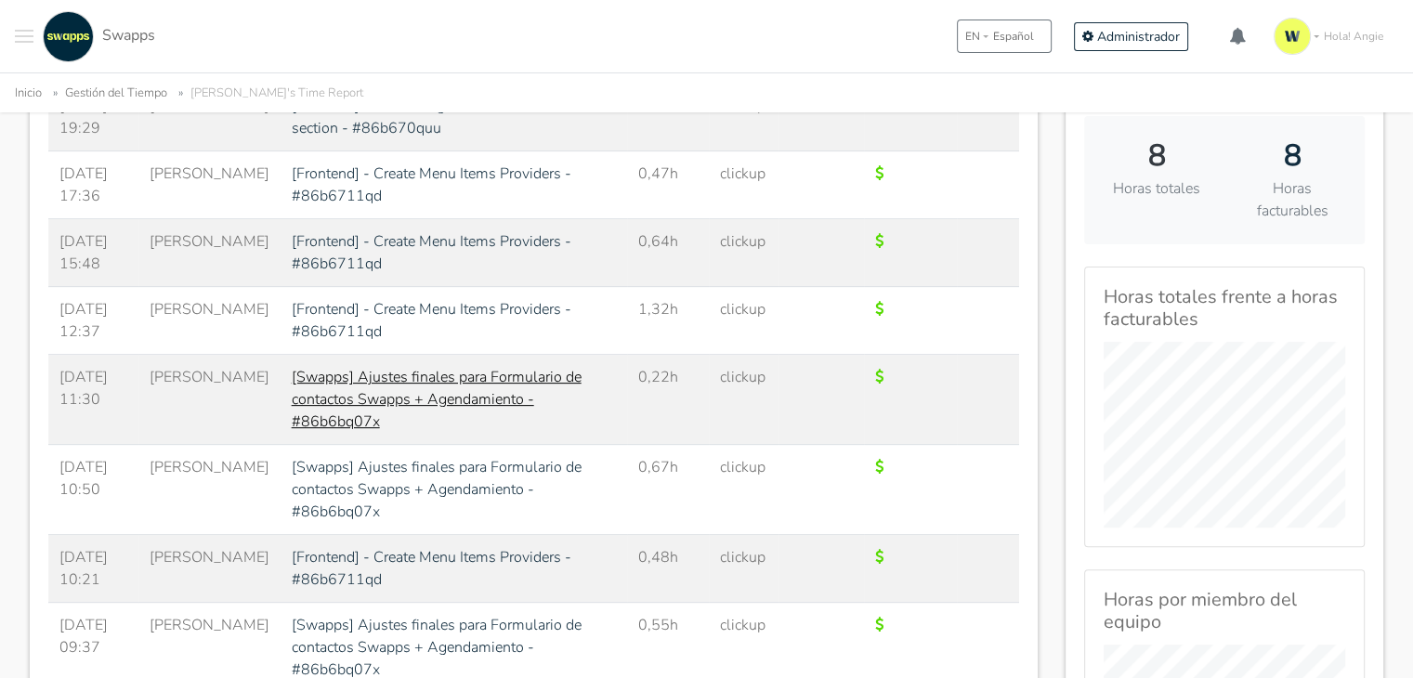
scroll to position [855, 0]
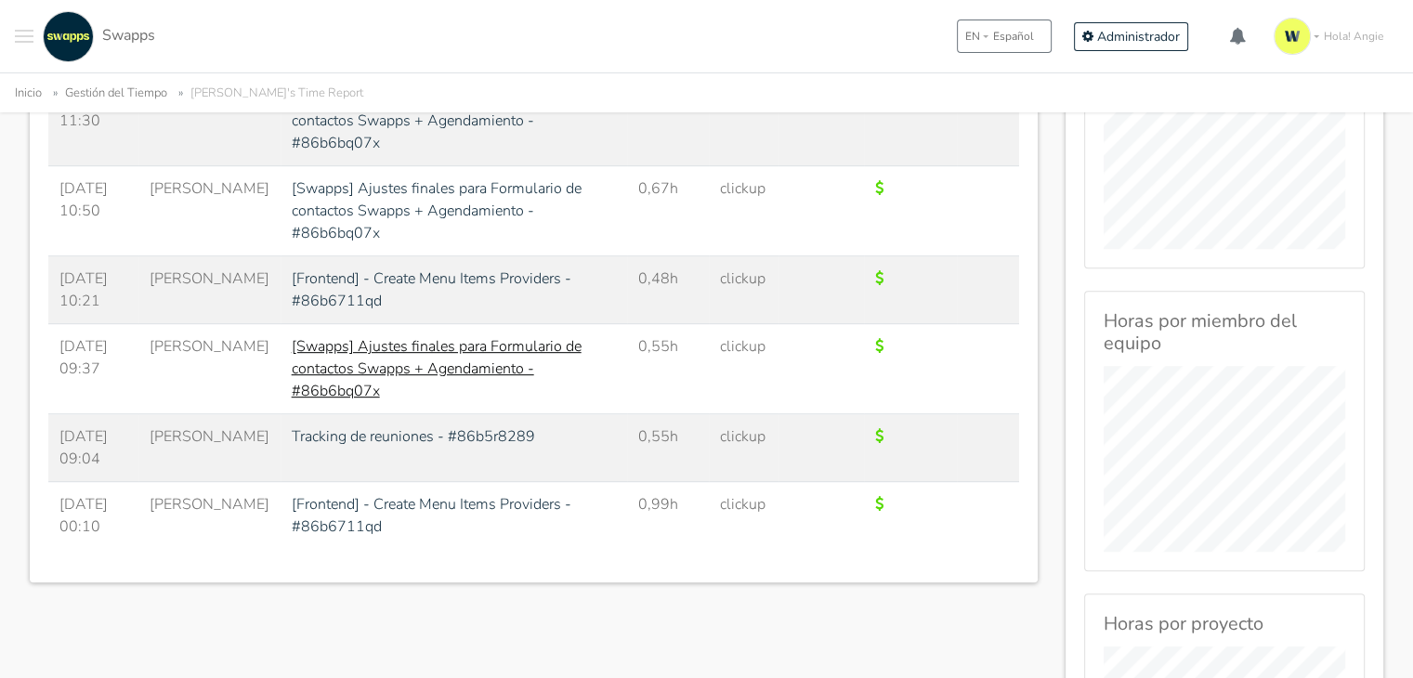
click at [452, 336] on link "[Swapps] Ajustes finales para Formulario de contactos Swapps + Agendamiento - #…" at bounding box center [437, 368] width 290 height 65
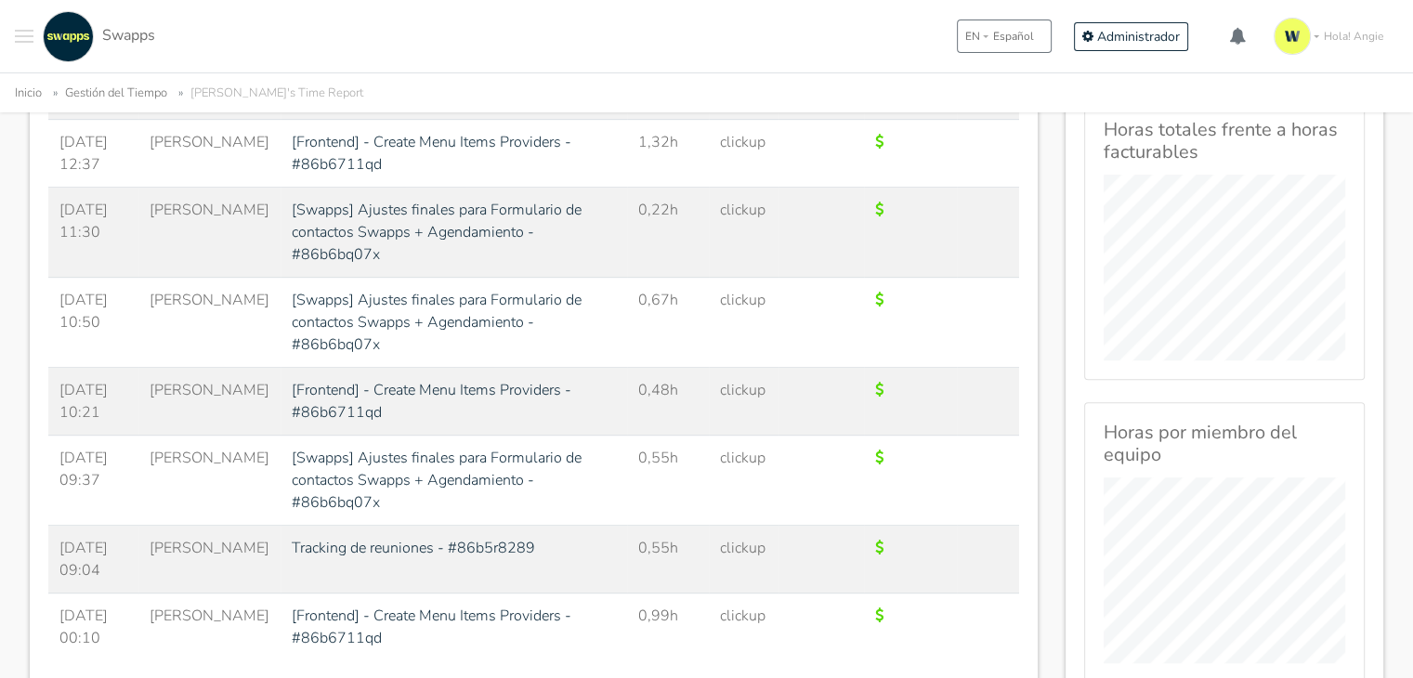
scroll to position [150, 0]
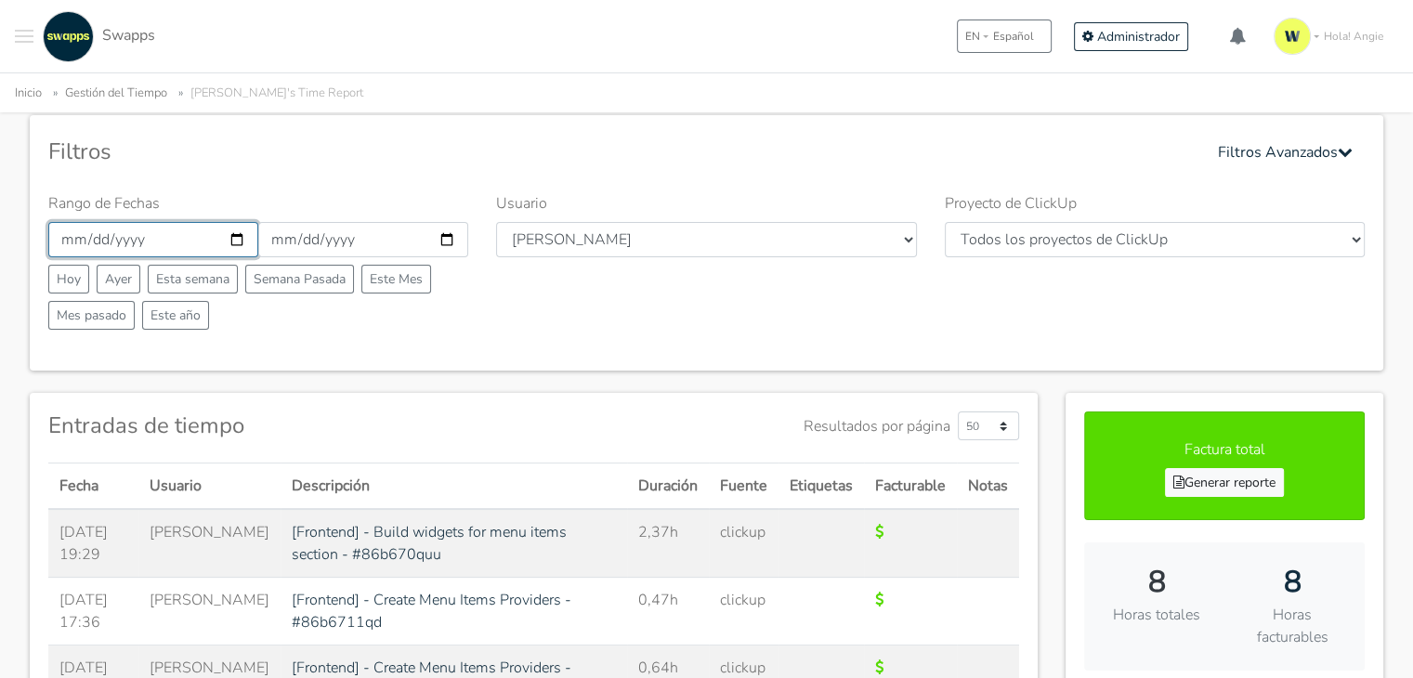
click at [244, 232] on input "2025-08-27" at bounding box center [153, 239] width 210 height 35
type input "2025-08-28"
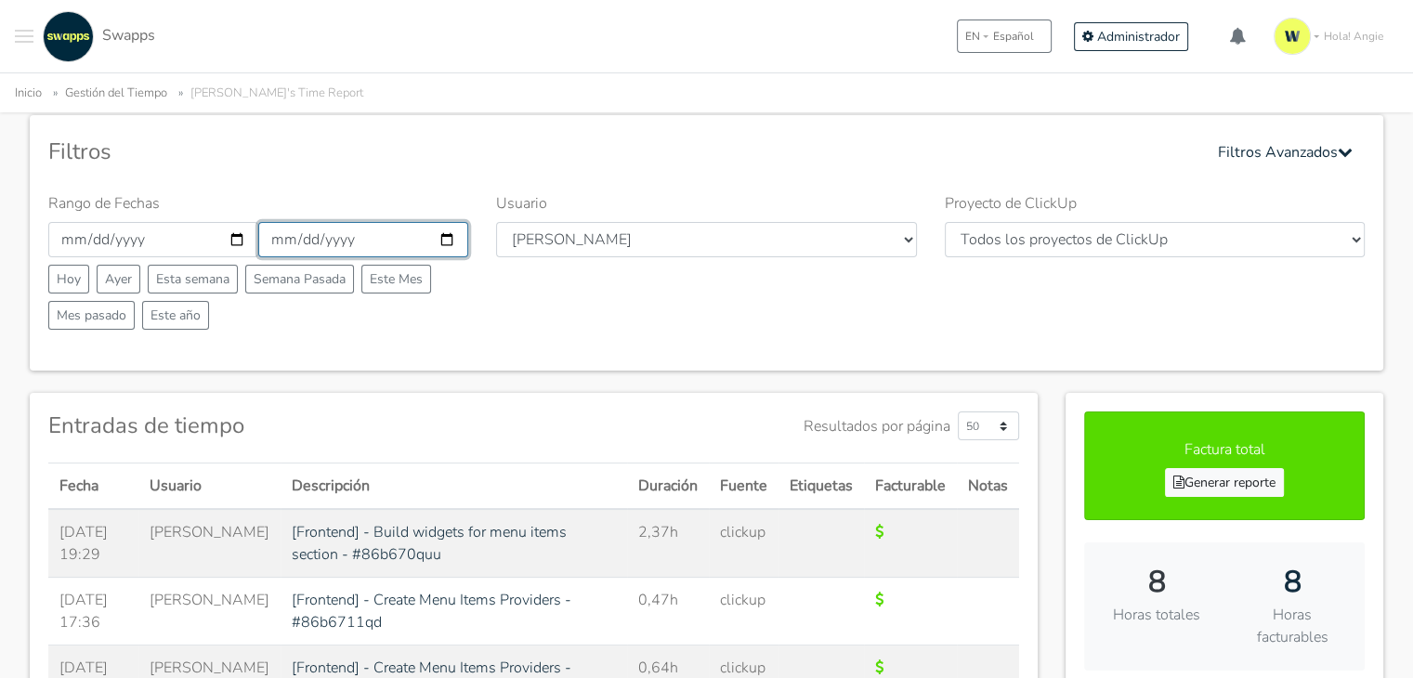
click at [450, 234] on input "2025-08-27" at bounding box center [363, 239] width 210 height 35
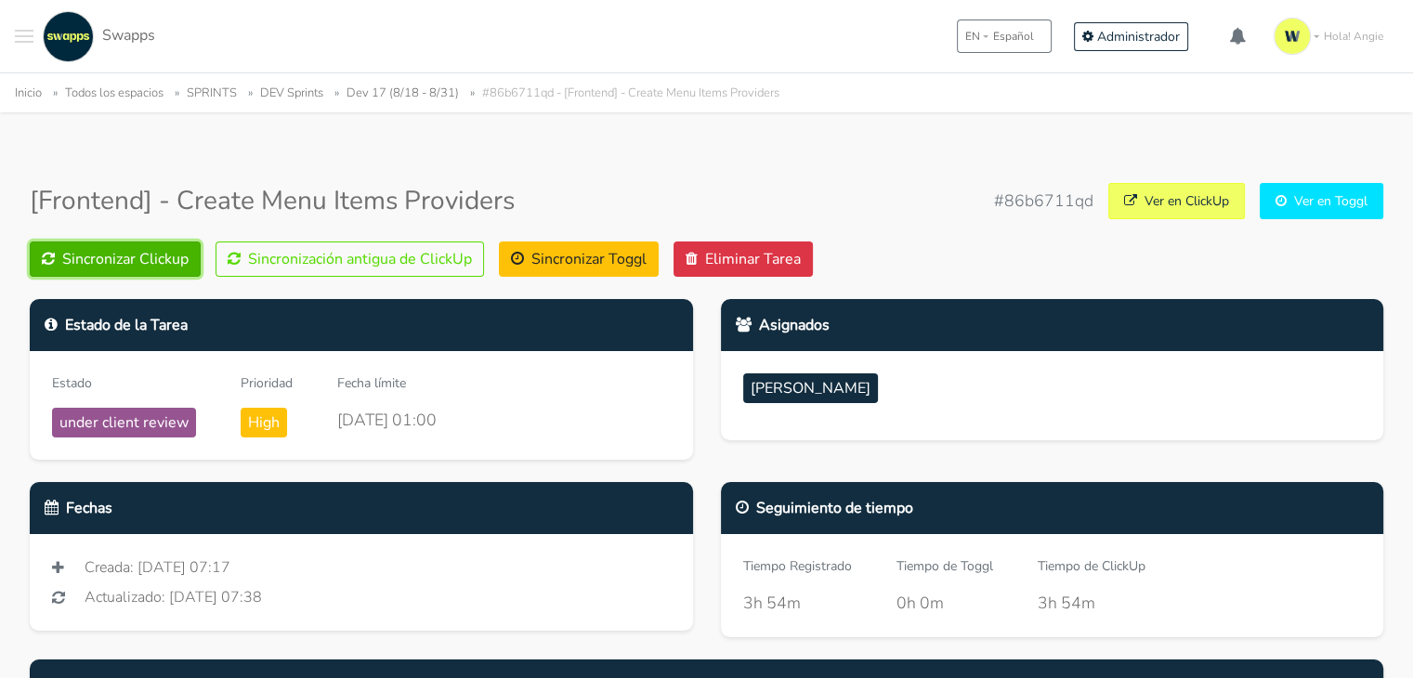
click at [103, 242] on button "Sincronizar Clickup" at bounding box center [115, 259] width 171 height 35
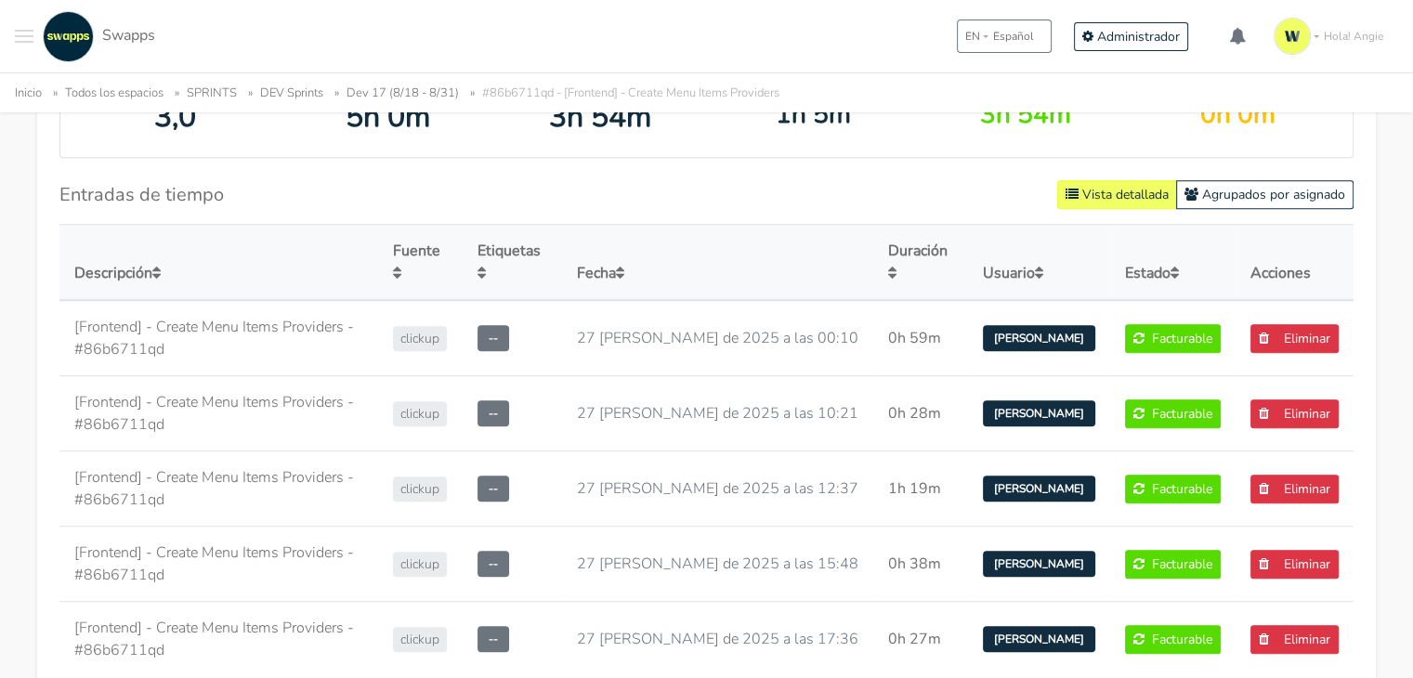
scroll to position [1160, 0]
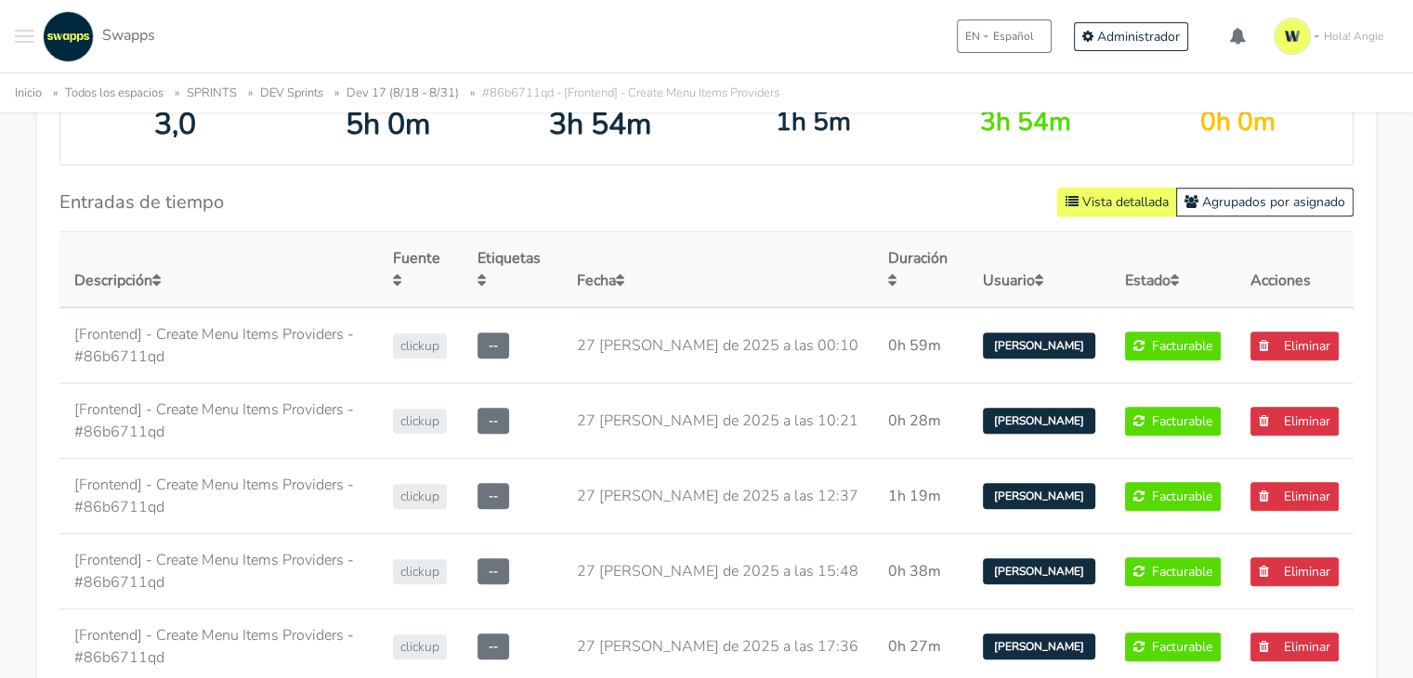
click at [1412, 447] on div "[Frontend] - Create Menu Items Providers #86b6711qd Ver en [GEOGRAPHIC_DATA] Ve…" at bounding box center [706, 130] width 1413 height 2121
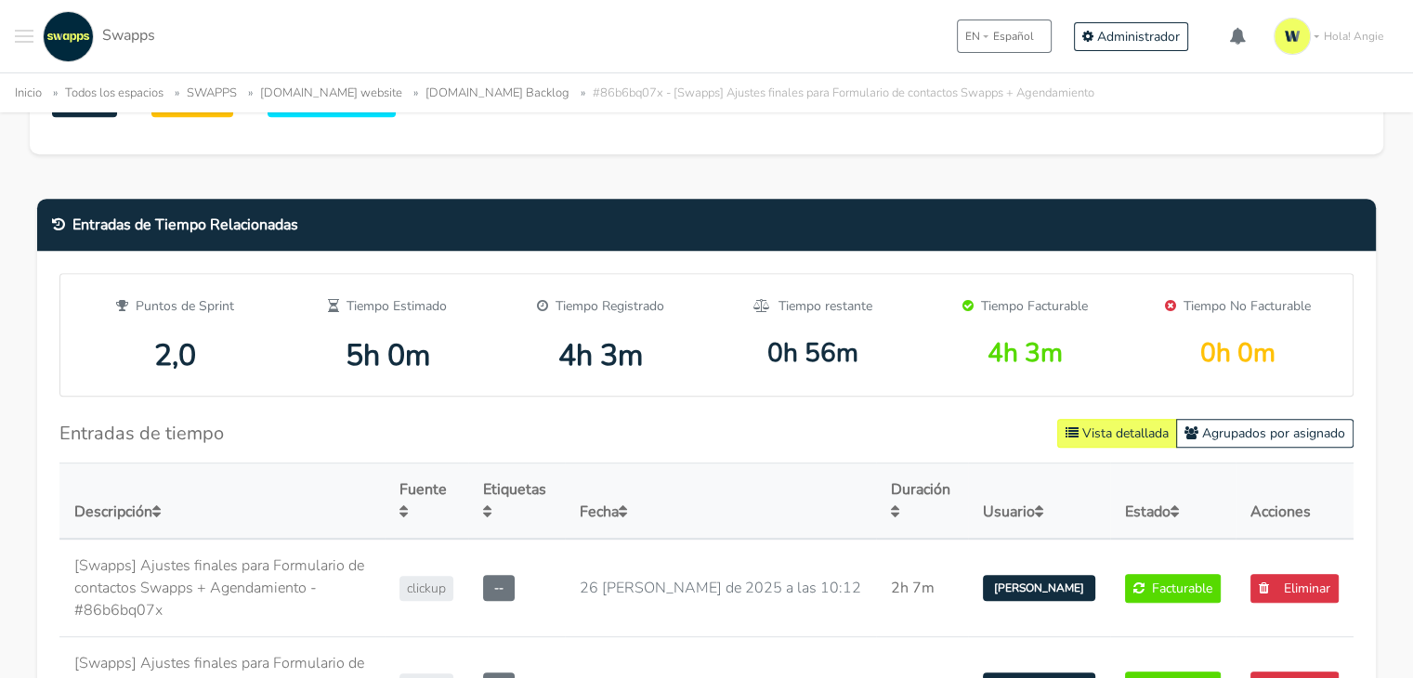
scroll to position [878, 0]
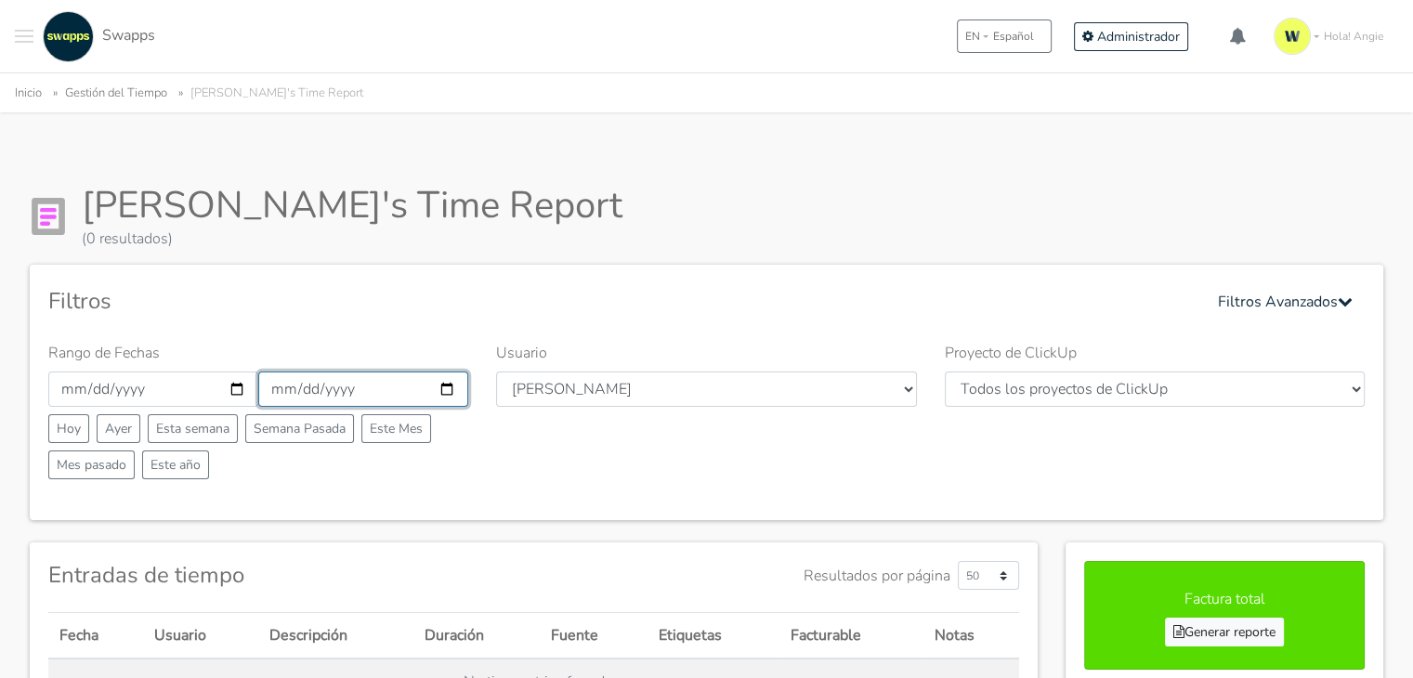
click at [445, 379] on input "[DATE]" at bounding box center [363, 389] width 210 height 35
type input "[DATE]"
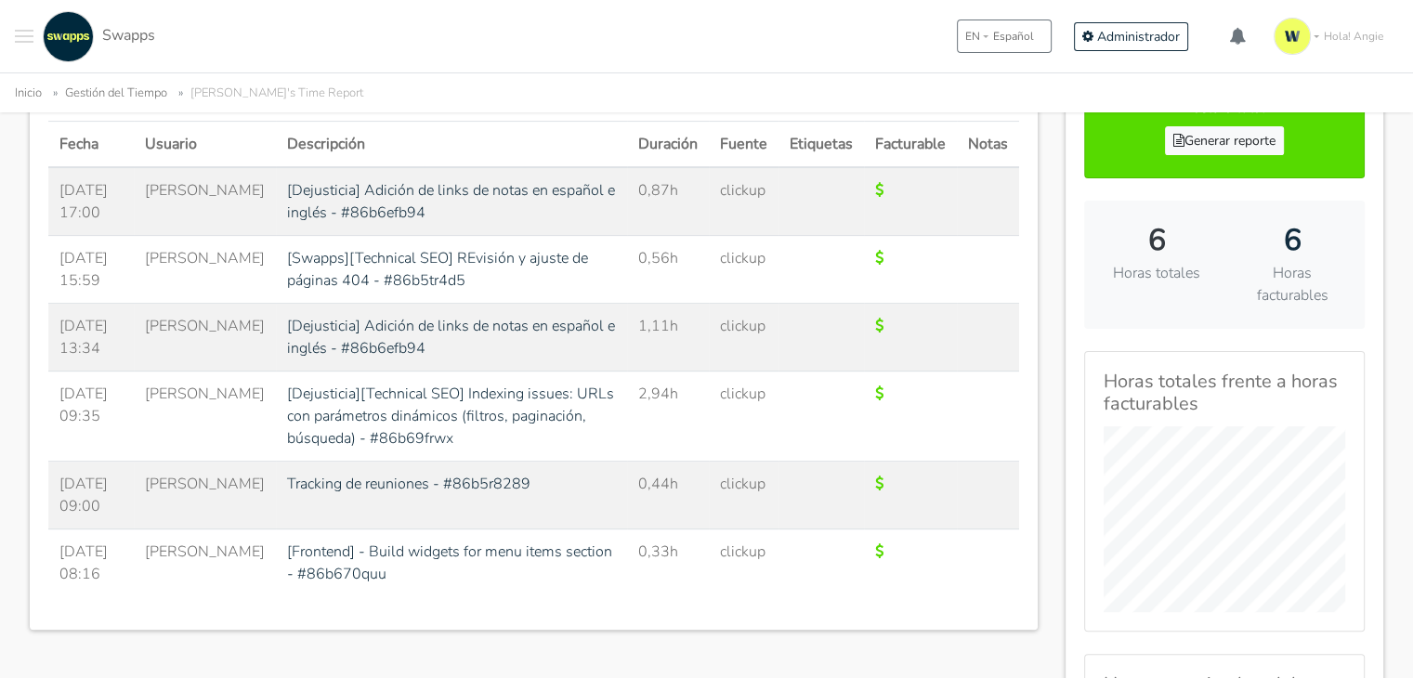
scroll to position [436, 0]
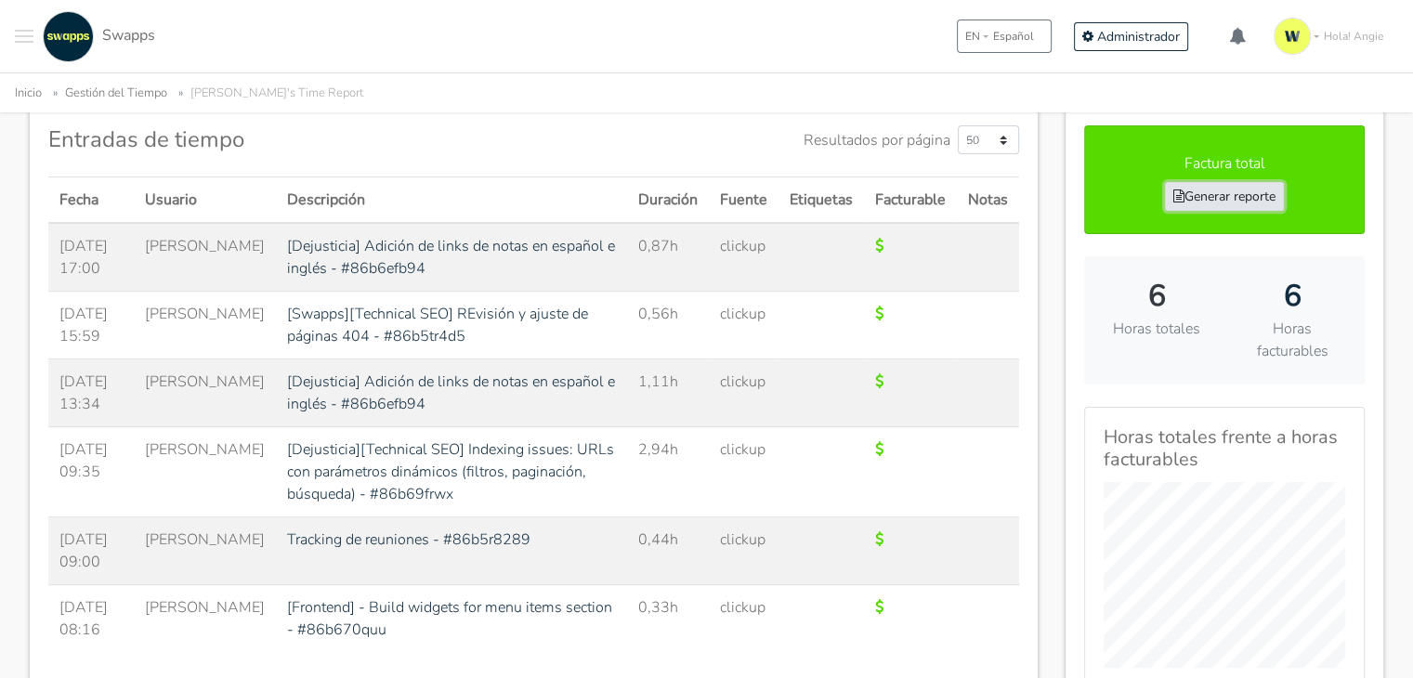
click at [1192, 190] on link "Generar reporte" at bounding box center [1224, 196] width 119 height 29
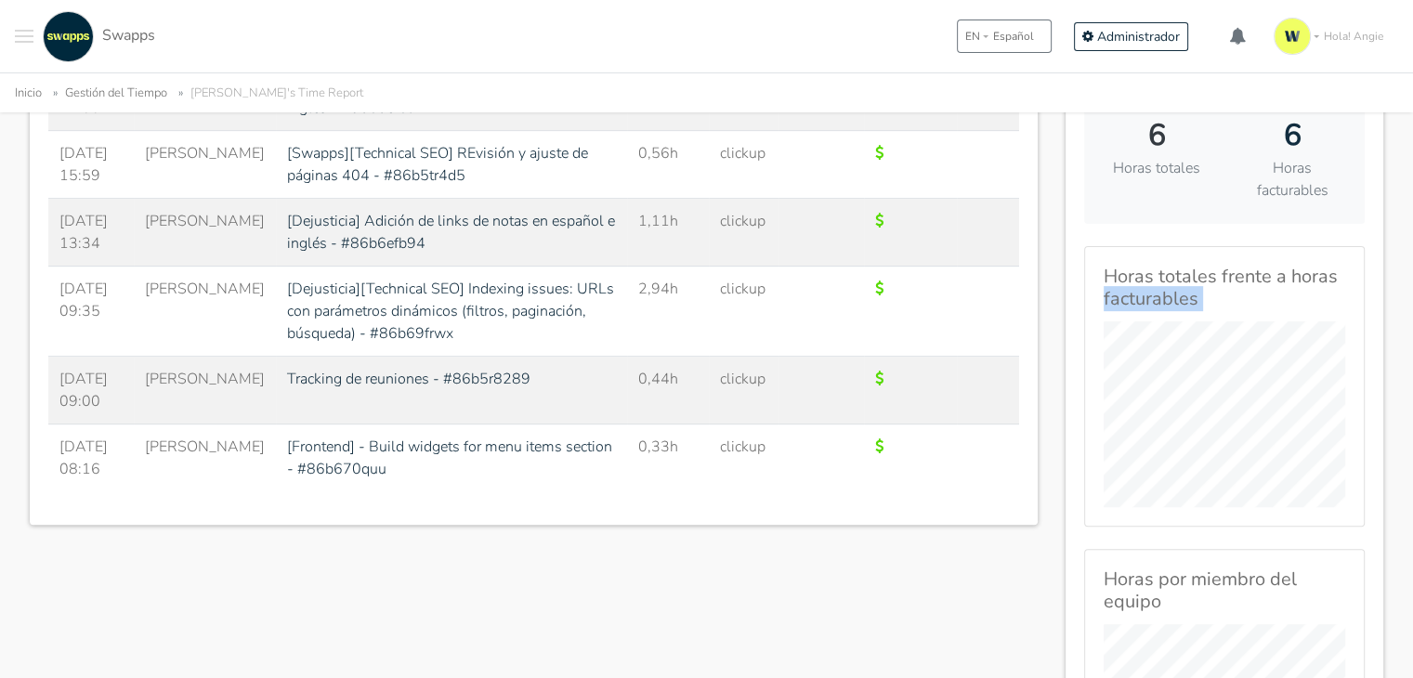
drag, startPoint x: 1410, startPoint y: 309, endPoint x: 1423, endPoint y: 238, distance: 72.6
click at [1412, 243] on html ".cls-1 { fill: #F15CFF; } .cls-2 { fill: #9a9a9a; } Clientes Contratos Espacios…" at bounding box center [706, 336] width 1413 height 1866
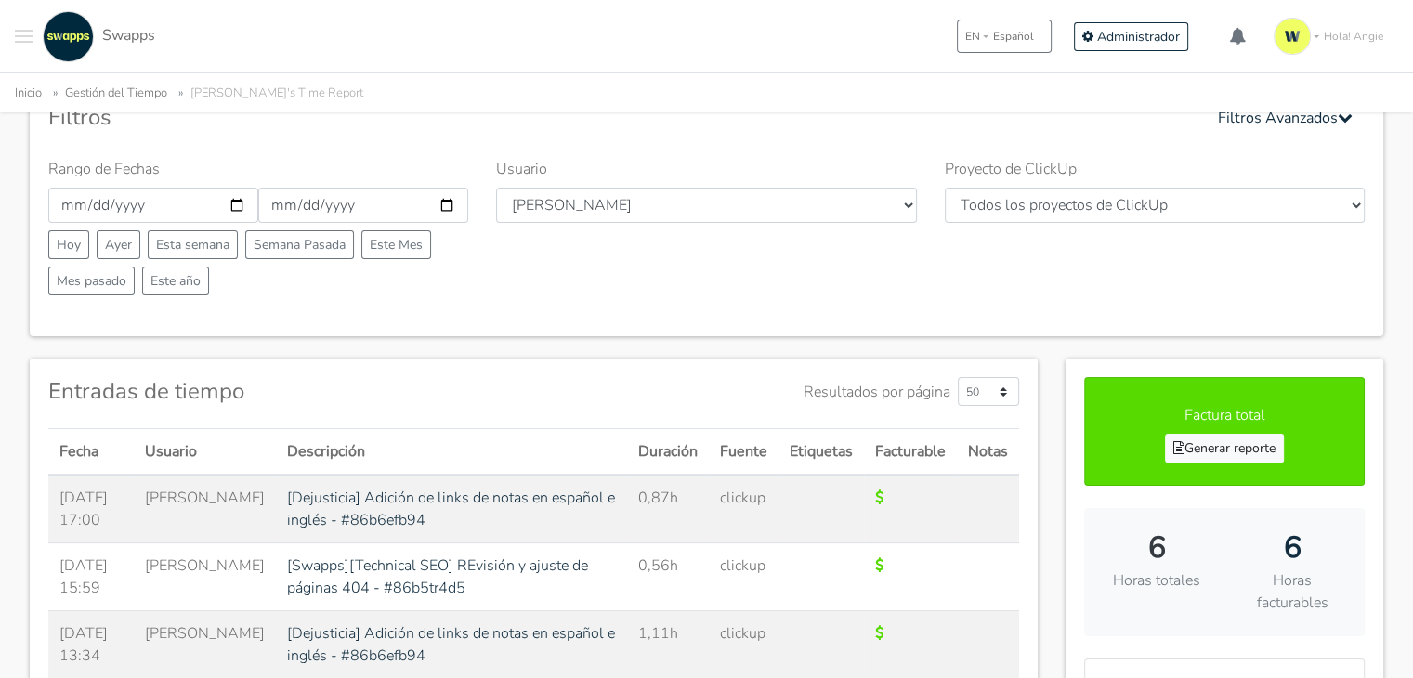
scroll to position [184, 0]
click at [238, 203] on input "2025-08-28" at bounding box center [153, 205] width 210 height 35
type input "[DATE]"
click at [452, 202] on input "2025-08-28" at bounding box center [363, 205] width 210 height 35
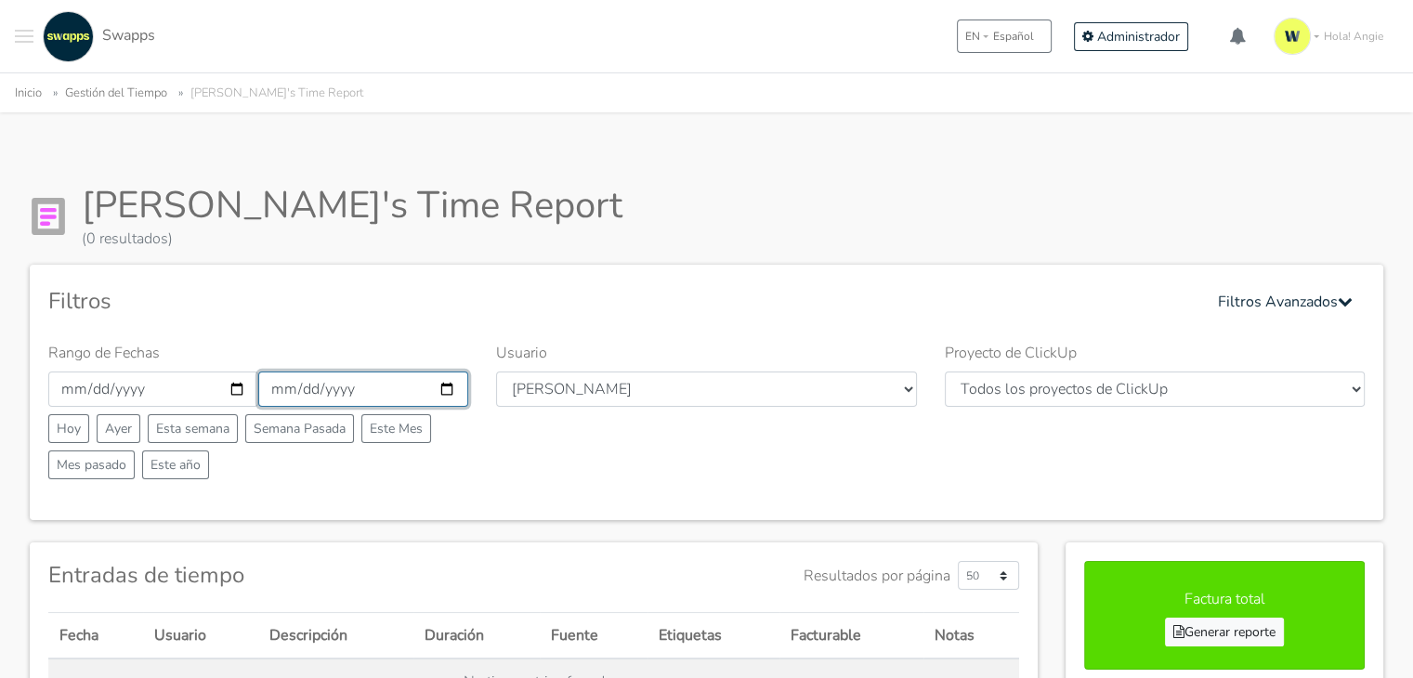
click at [442, 384] on input "[DATE]" at bounding box center [363, 389] width 210 height 35
type input "[DATE]"
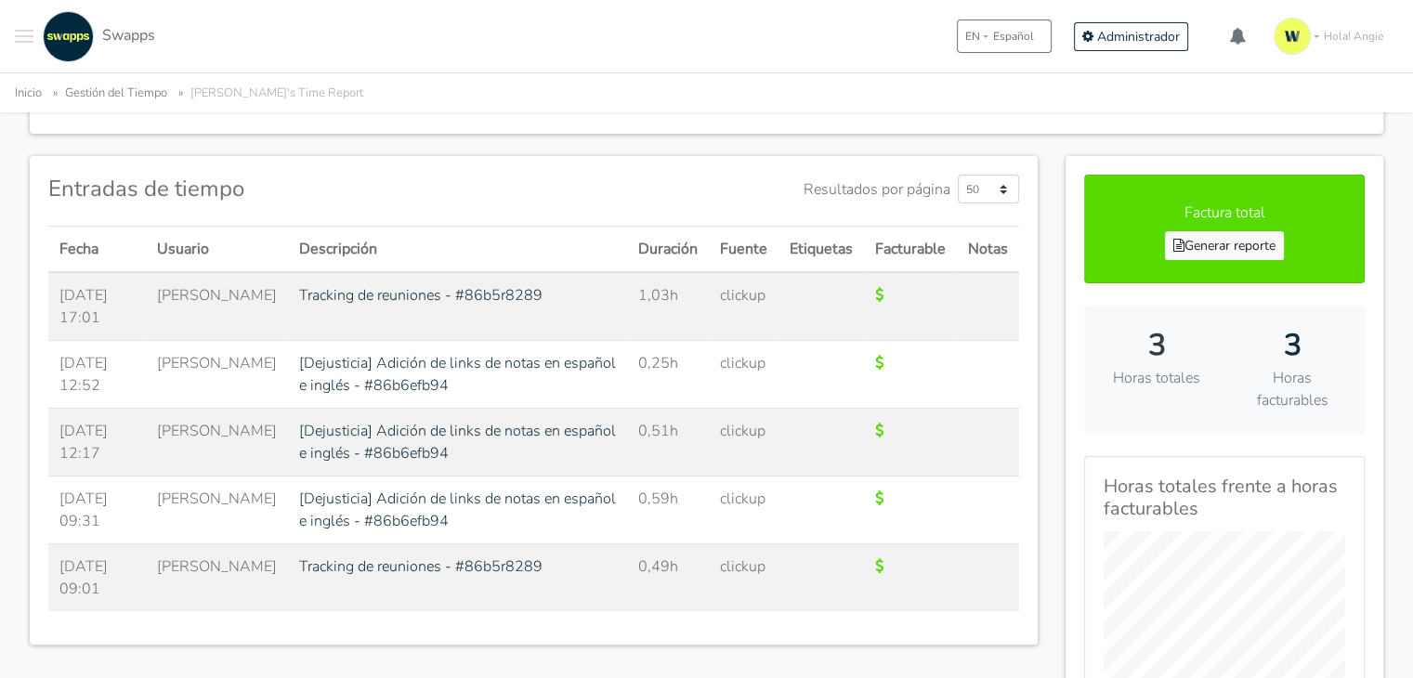
scroll to position [397, 0]
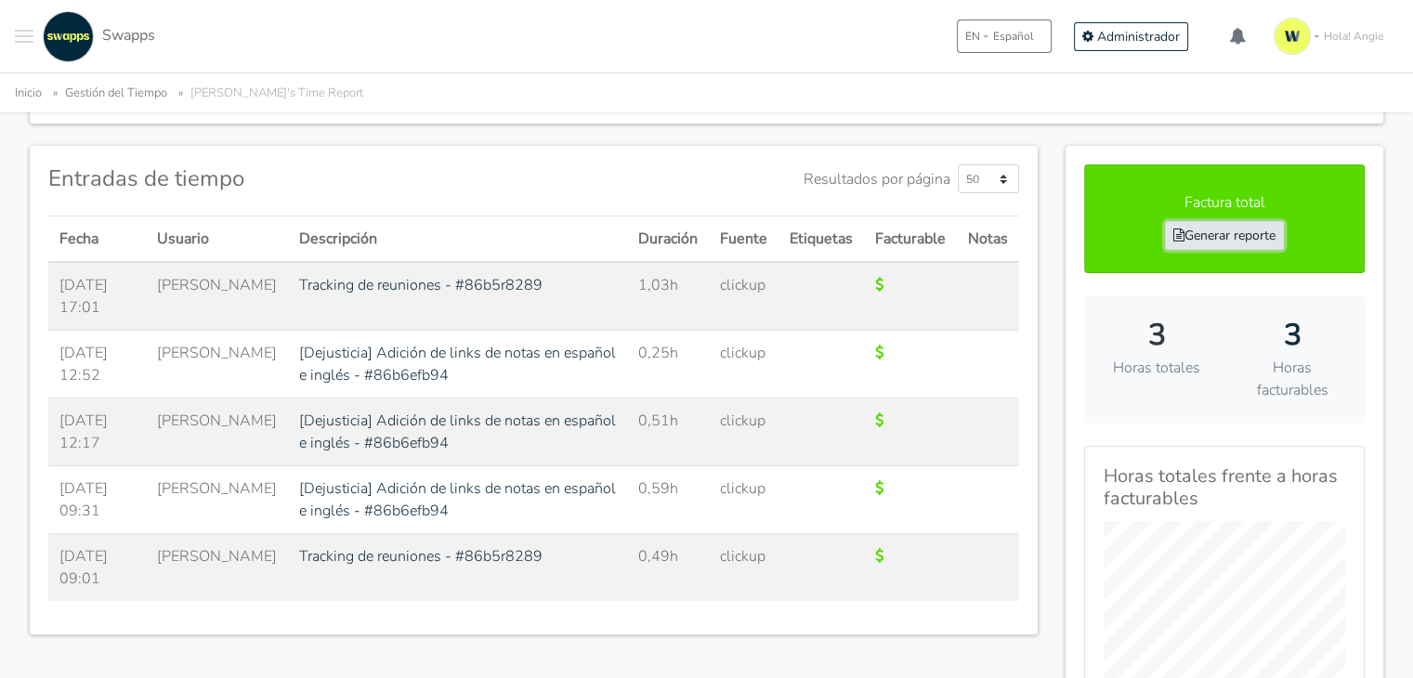
click at [1239, 225] on link "Generar reporte" at bounding box center [1224, 235] width 119 height 29
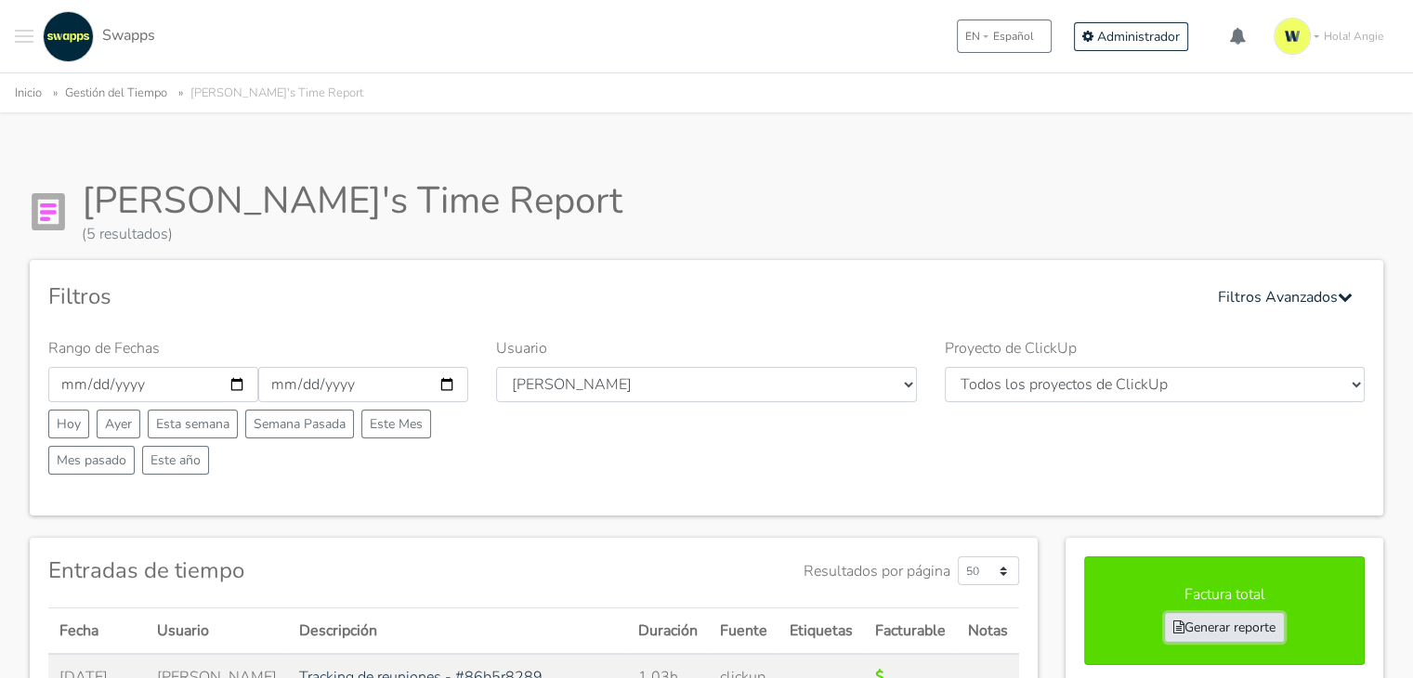
scroll to position [0, 0]
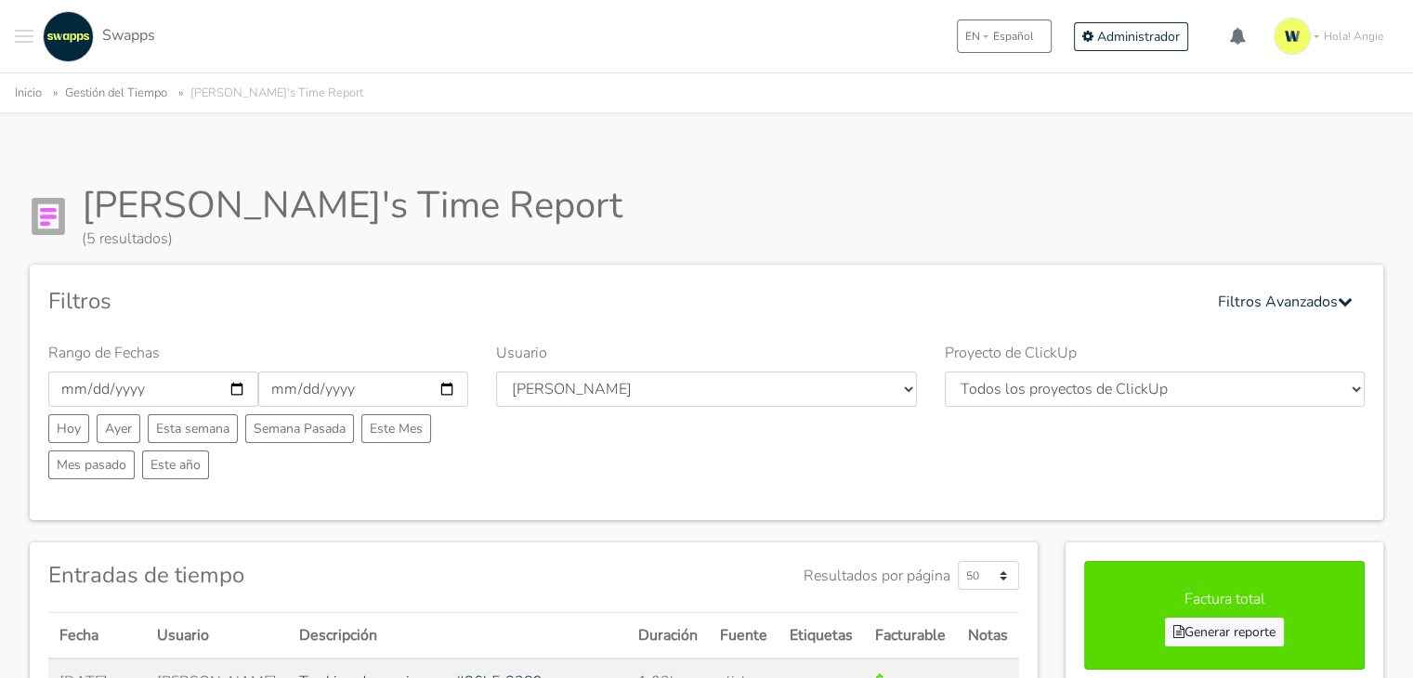
click at [34, 34] on div ".cls-1 { fill: #F15CFF; } .cls-2 { fill: #9a9a9a; } Clientes Contratos Espacios…" at bounding box center [85, 36] width 140 height 51
click at [30, 35] on span "Toggle navigation menu" at bounding box center [24, 36] width 19 height 2
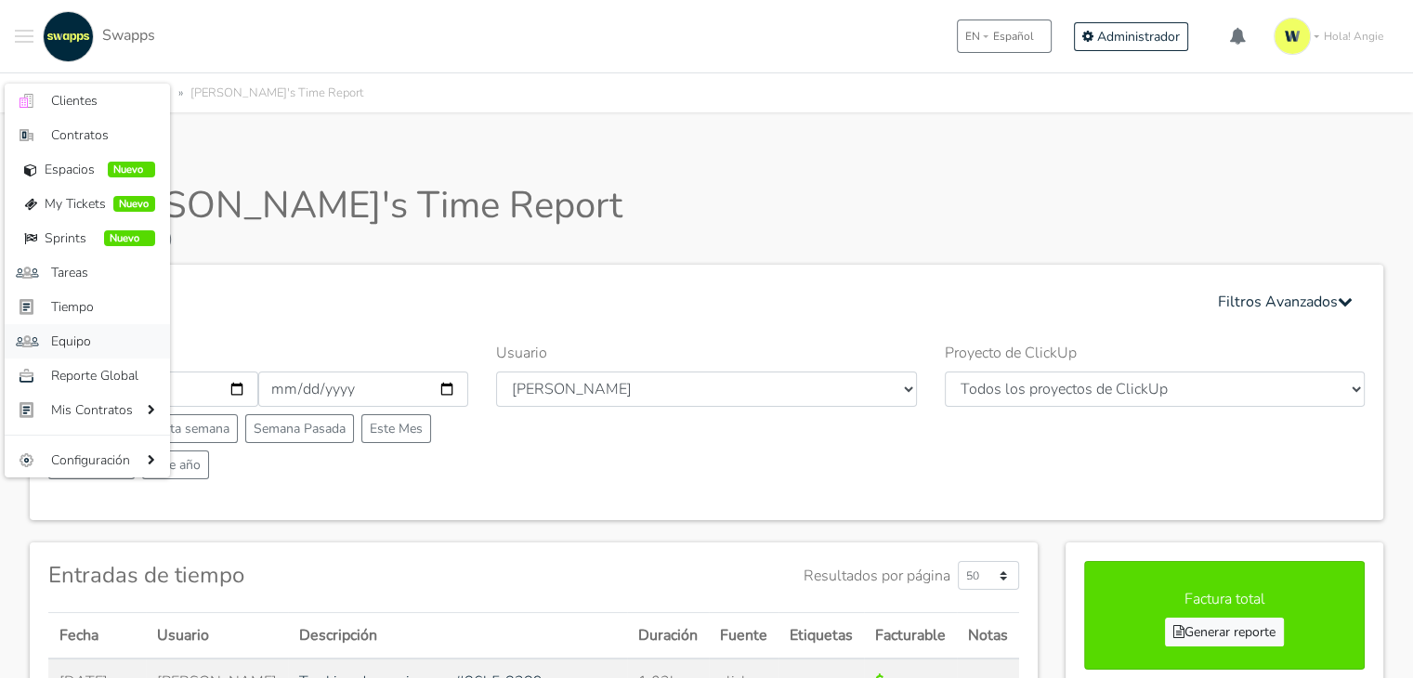
click at [85, 339] on span "Equipo" at bounding box center [103, 342] width 104 height 20
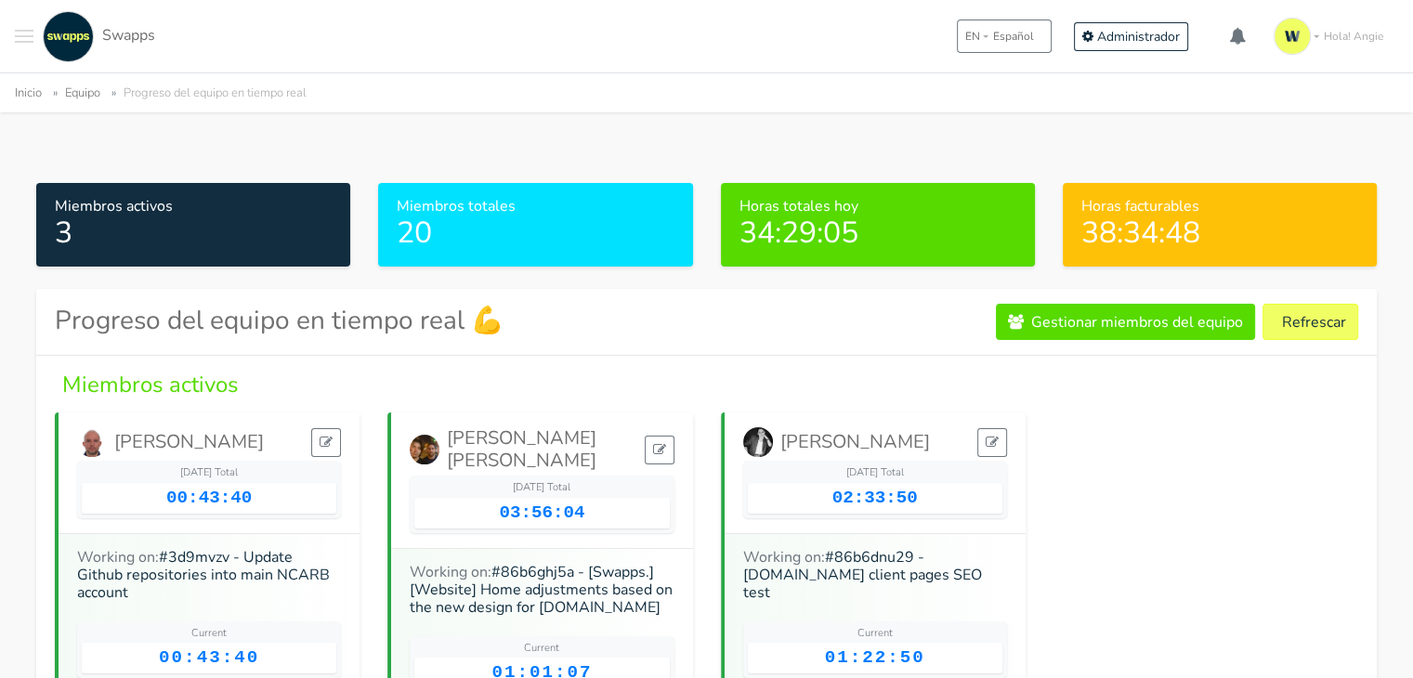
click at [27, 42] on span "Toggle navigation menu" at bounding box center [24, 42] width 19 height 2
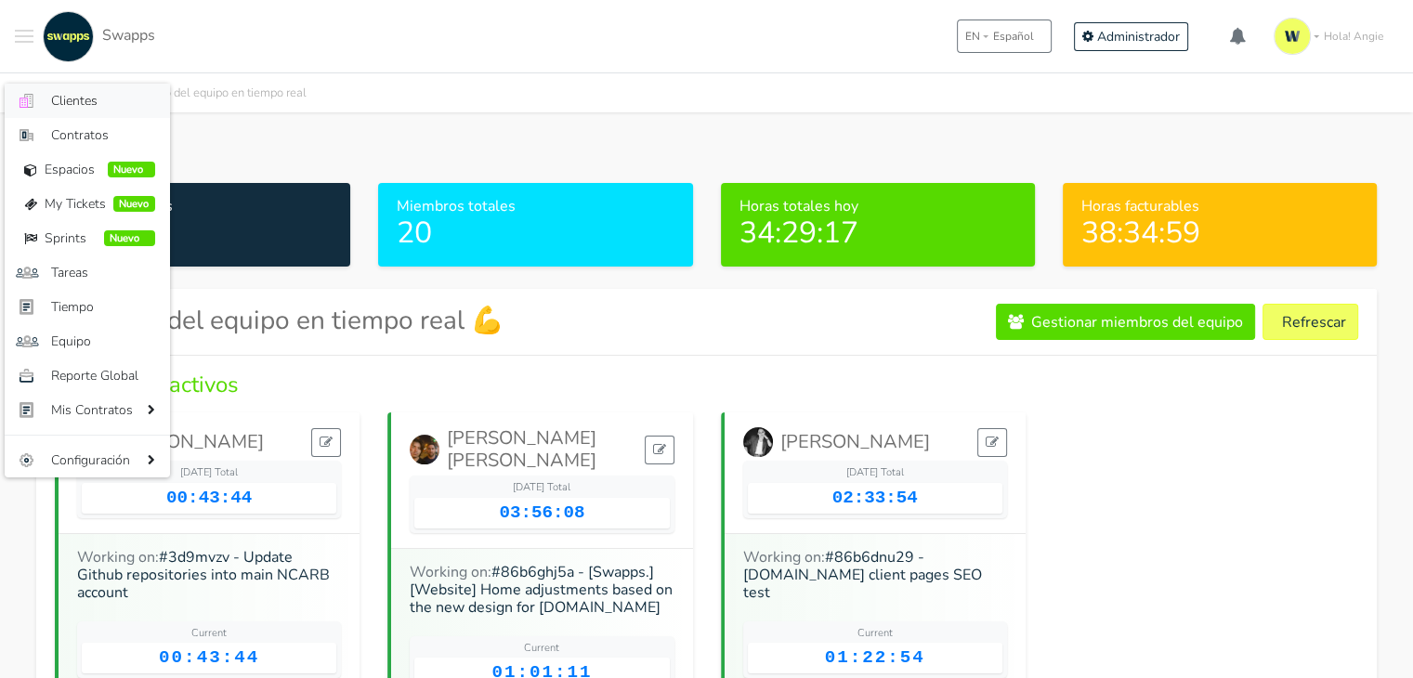
click at [104, 104] on span "Clientes" at bounding box center [103, 101] width 104 height 20
